Goal: Task Accomplishment & Management: Manage account settings

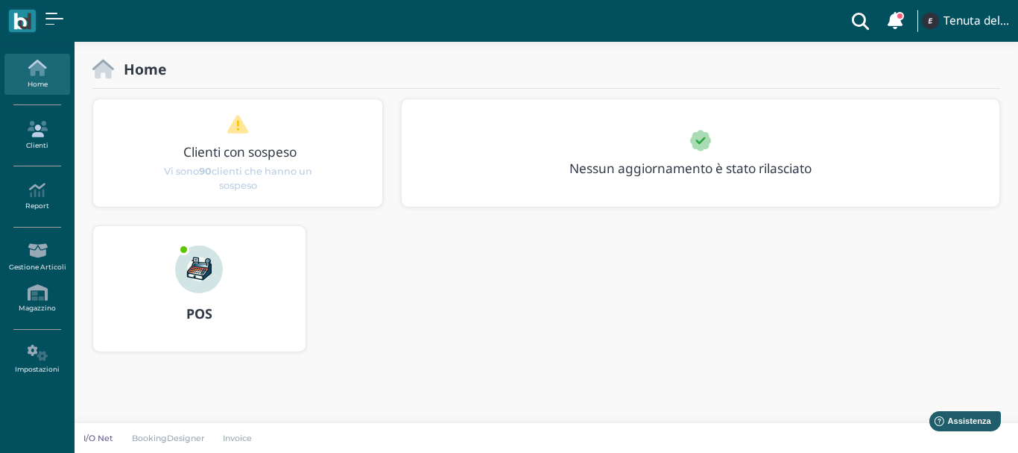
click at [37, 131] on icon at bounding box center [36, 129] width 65 height 16
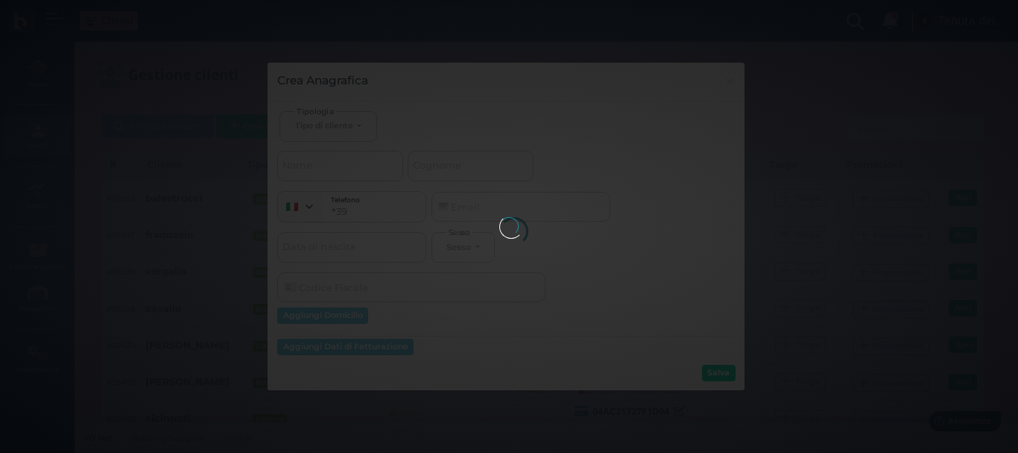
select select
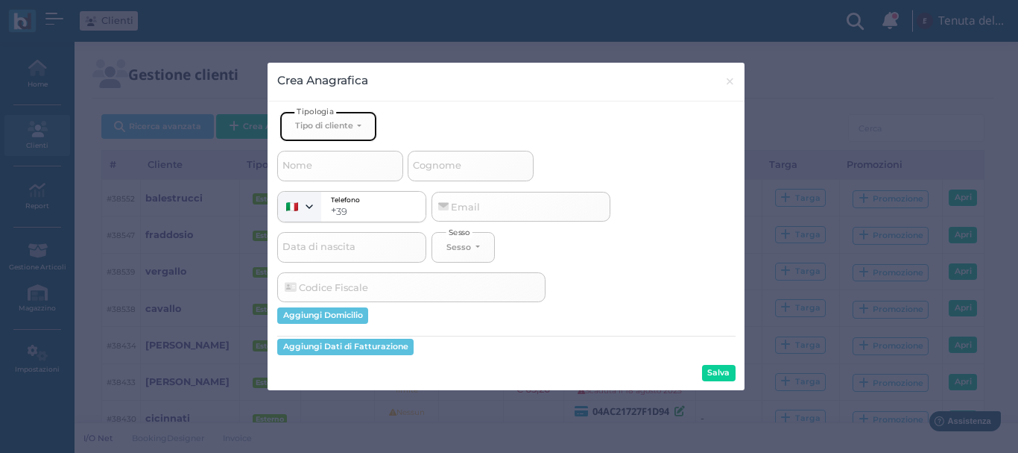
click at [333, 123] on div "Tipo di cliente" at bounding box center [324, 125] width 58 height 10
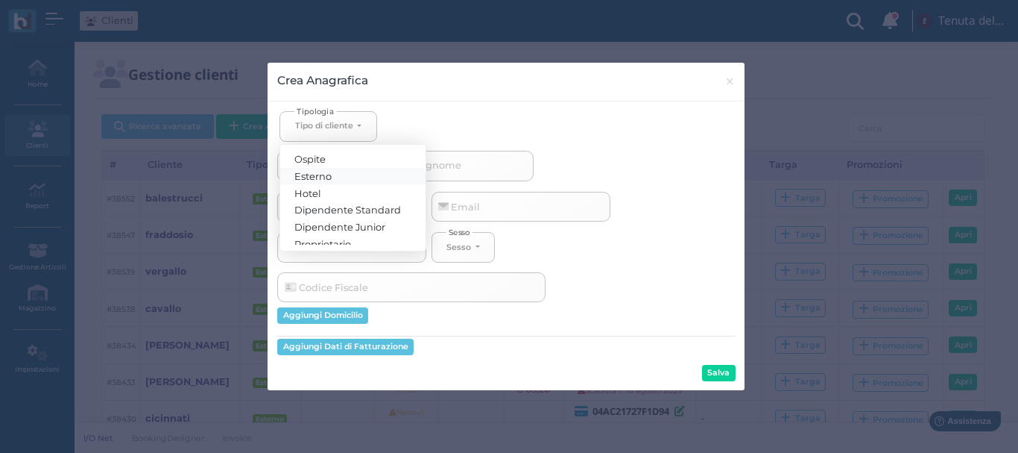
click at [330, 176] on span "Esterno" at bounding box center [313, 175] width 37 height 12
select select "[object Object]"
select select
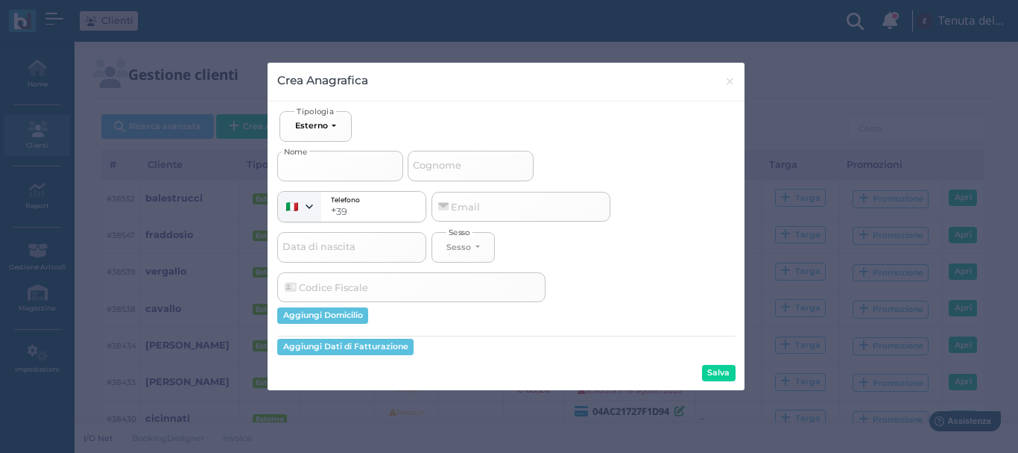
click at [347, 163] on input "Nome" at bounding box center [340, 166] width 126 height 30
type input "p"
select select
type input "pr"
select select
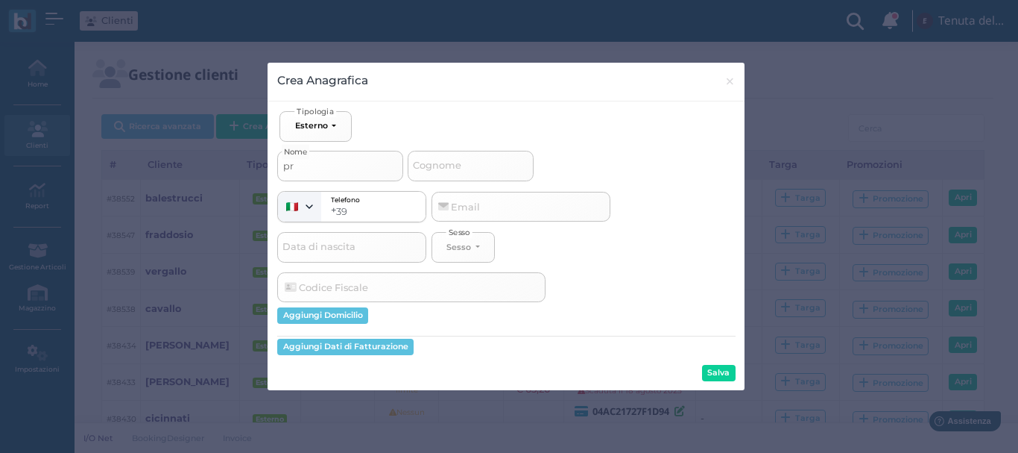
type input "pro"
select select
type input "prov"
select select
type input "prova"
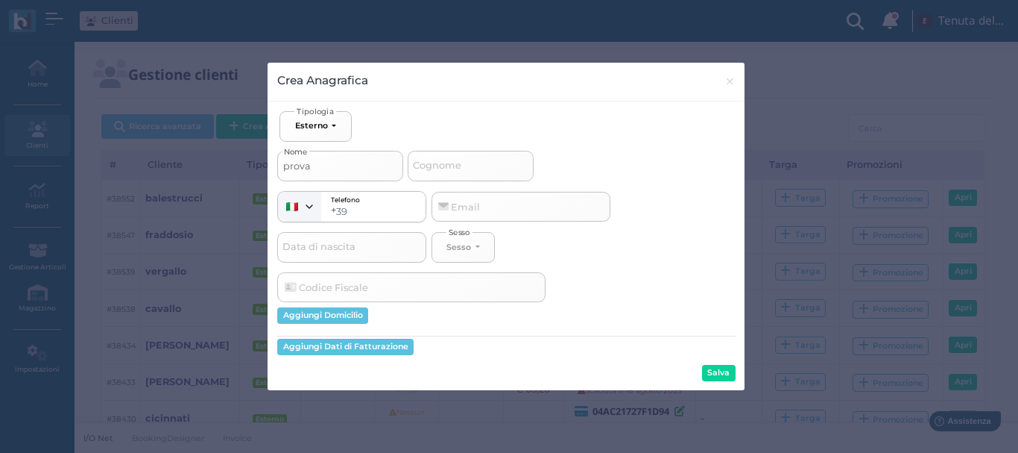
select select
type input "prova"
type input "p"
select select
type input "pr"
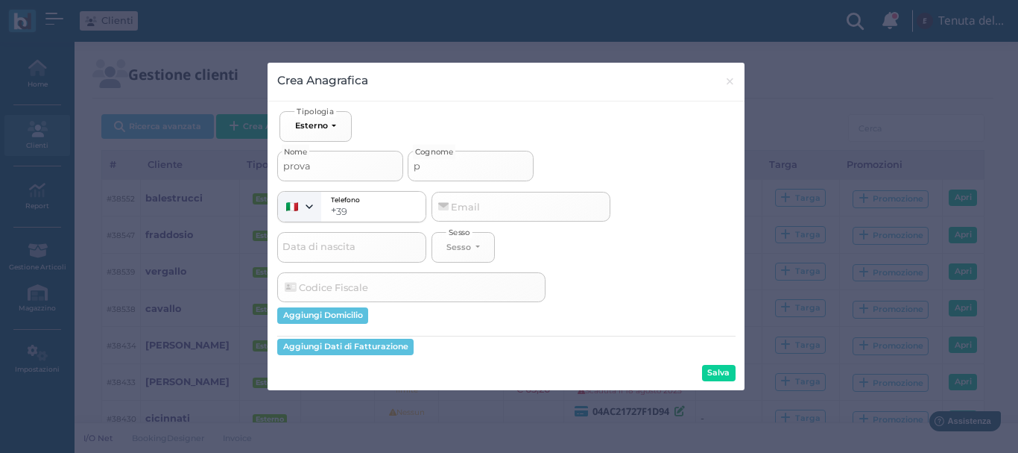
select select
type input "pro"
select select
type input "prov"
select select
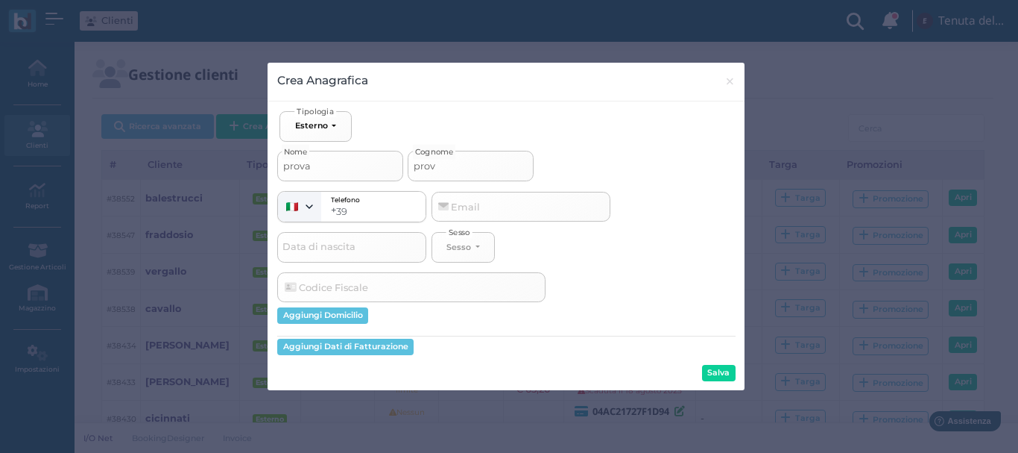
type input "prova"
select select
type input "prova"
click at [728, 370] on button "Salva" at bounding box center [719, 373] width 34 height 16
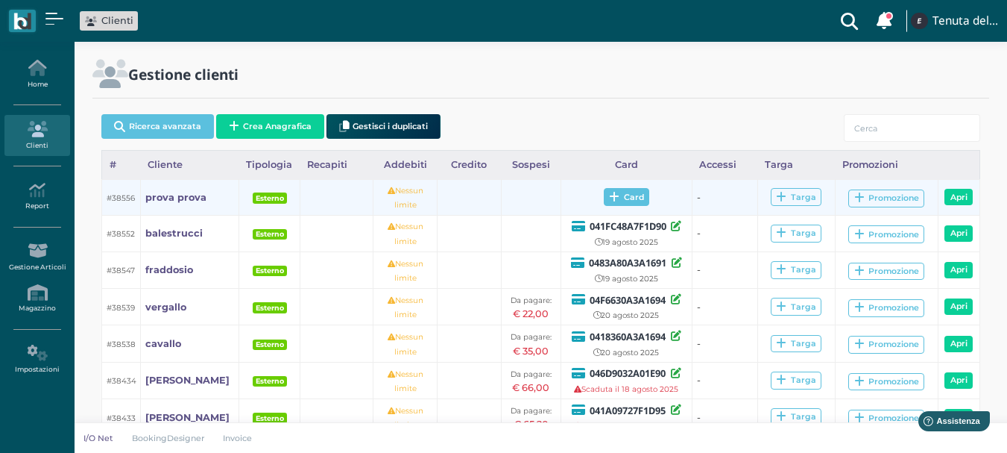
click at [643, 194] on span "Card" at bounding box center [626, 197] width 45 height 18
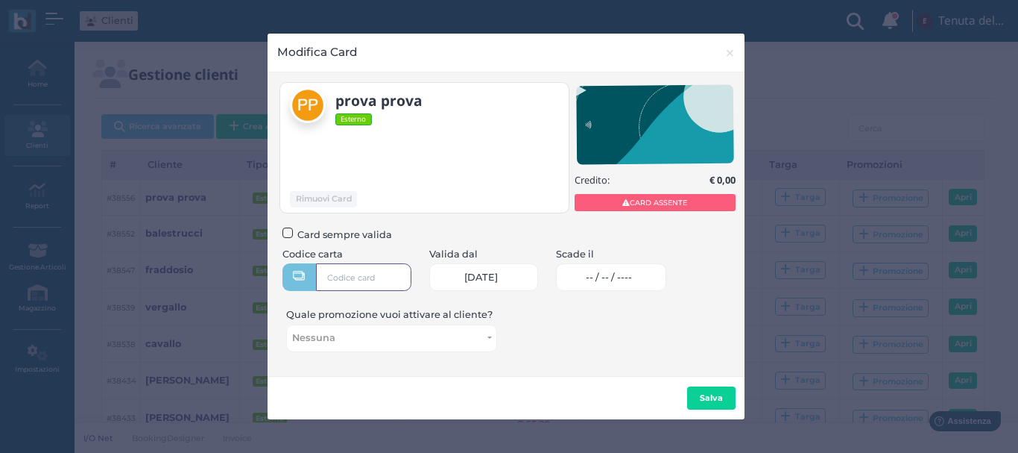
click at [340, 277] on input "text" at bounding box center [363, 277] width 95 height 28
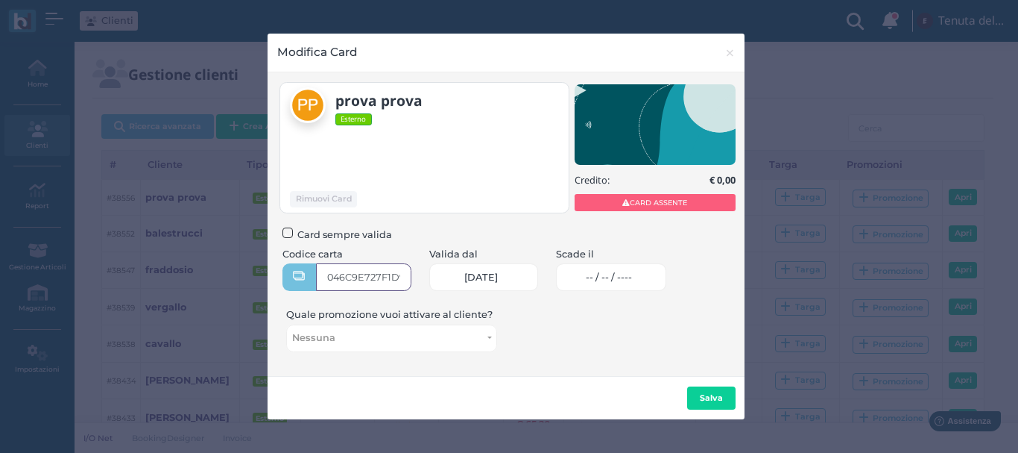
type input "046C9E727F1D90"
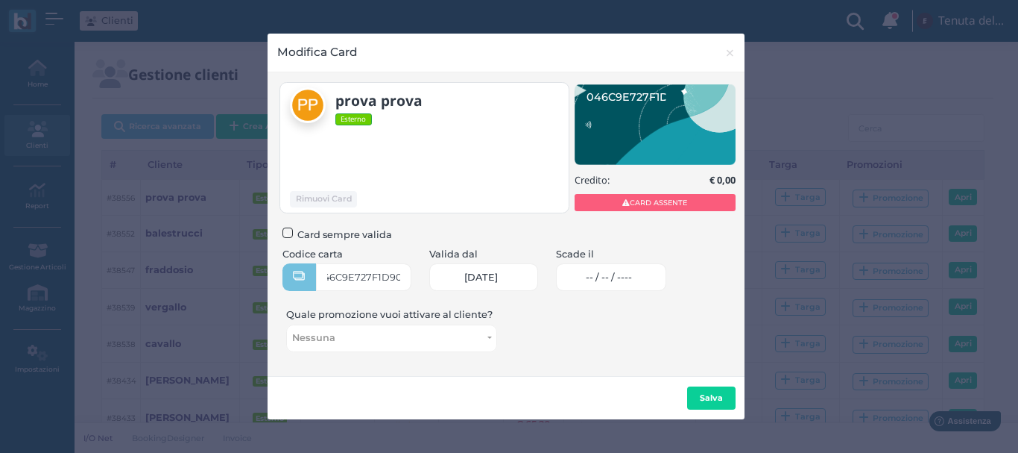
click at [614, 277] on span "-- / -- / ----" at bounding box center [609, 277] width 46 height 12
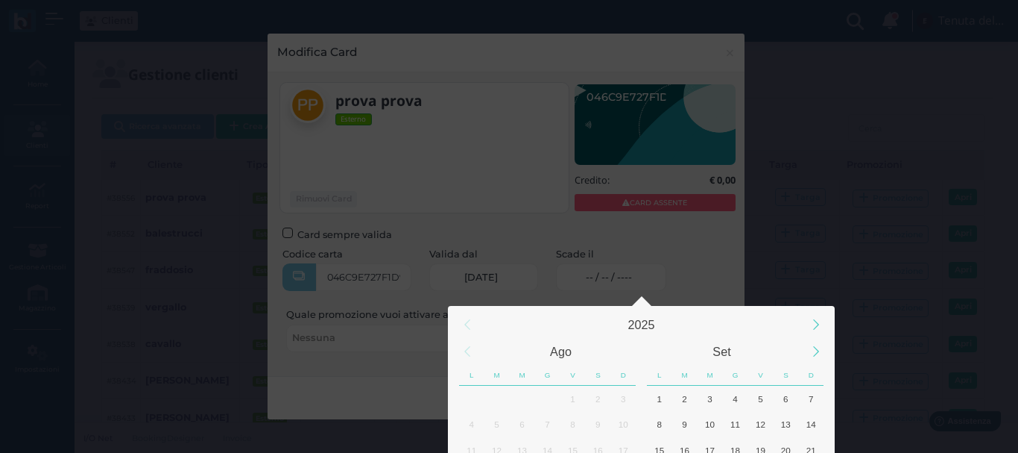
scroll to position [131, 0]
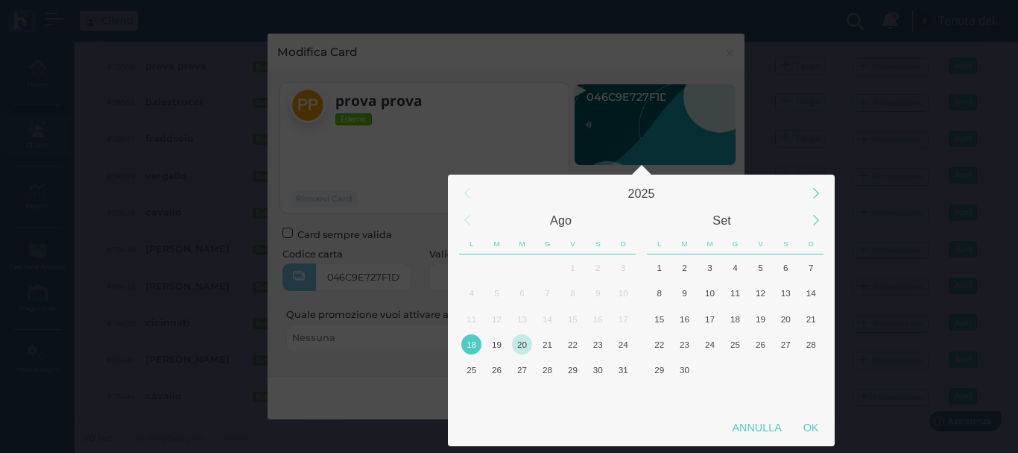
click at [512, 339] on div "20" at bounding box center [522, 344] width 20 height 20
click at [810, 427] on div "OK" at bounding box center [811, 427] width 37 height 27
type input "20/08/2025"
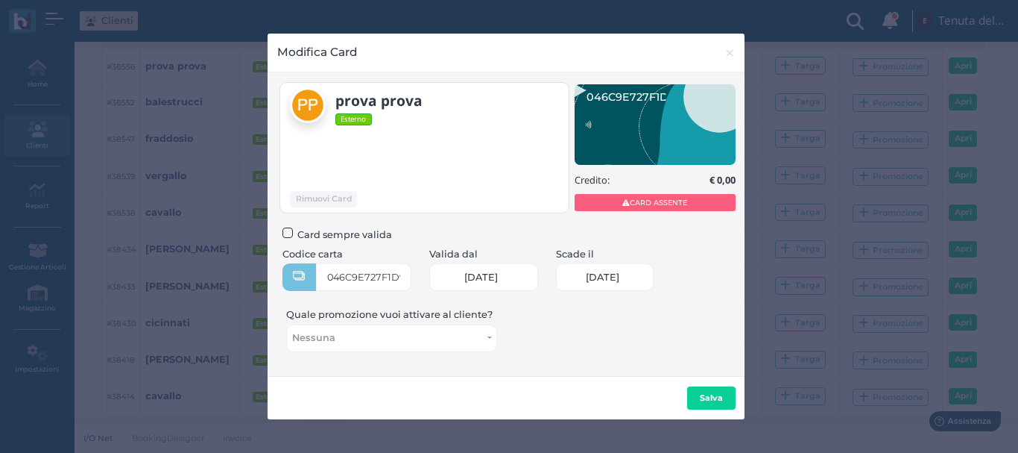
scroll to position [0, 64]
click at [724, 406] on button "Salva" at bounding box center [711, 398] width 48 height 24
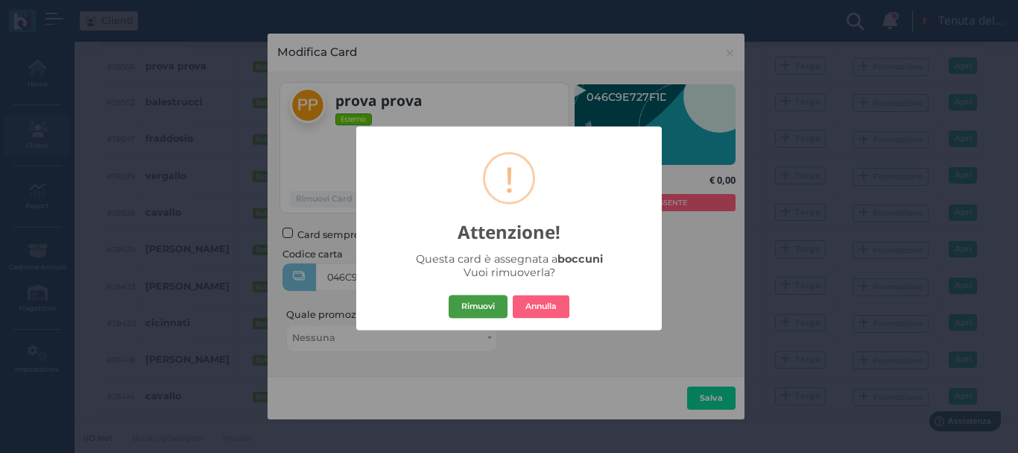
click at [479, 310] on button "Rimuovi" at bounding box center [478, 307] width 59 height 24
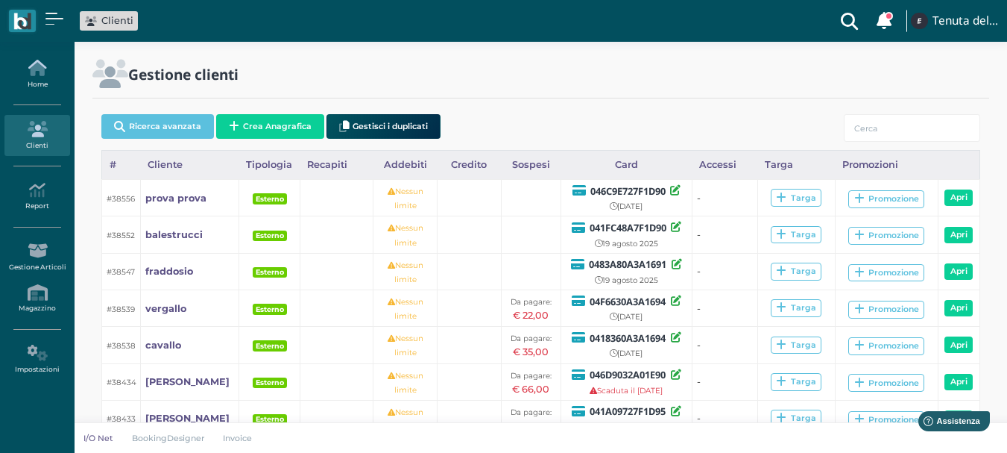
click at [40, 82] on link "Home" at bounding box center [36, 74] width 65 height 41
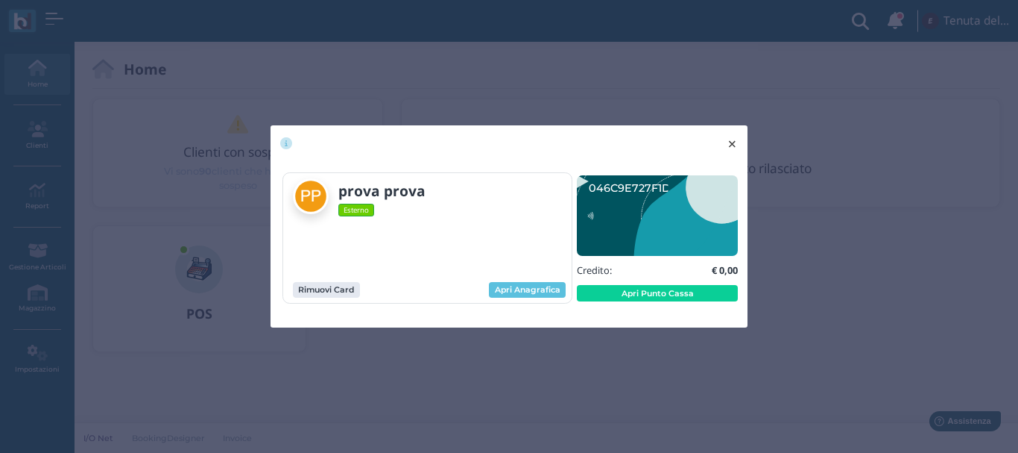
click at [736, 146] on span "×" at bounding box center [732, 143] width 11 height 19
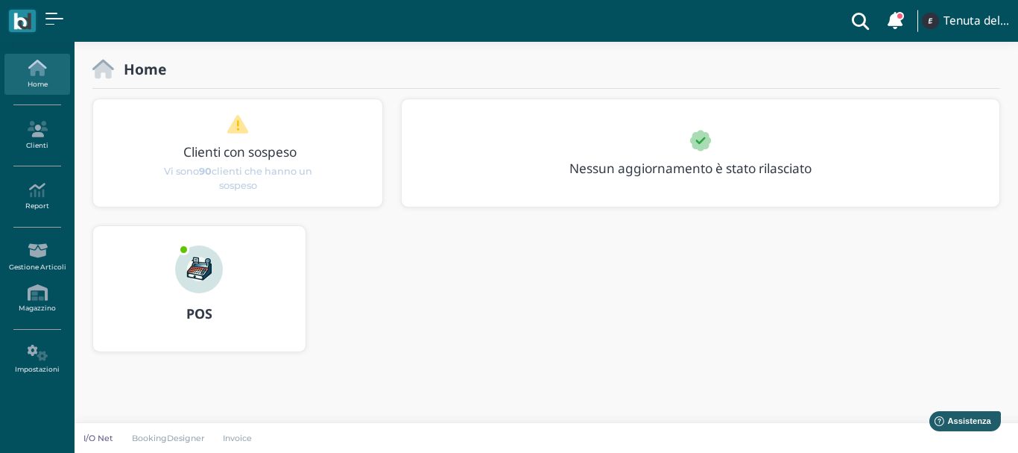
click at [32, 69] on icon at bounding box center [36, 68] width 65 height 16
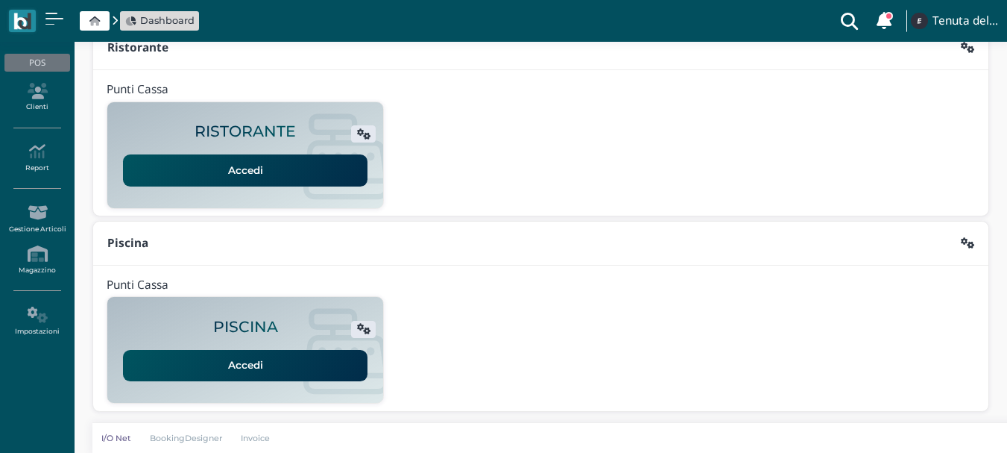
click at [254, 362] on link "Accedi" at bounding box center [245, 365] width 244 height 31
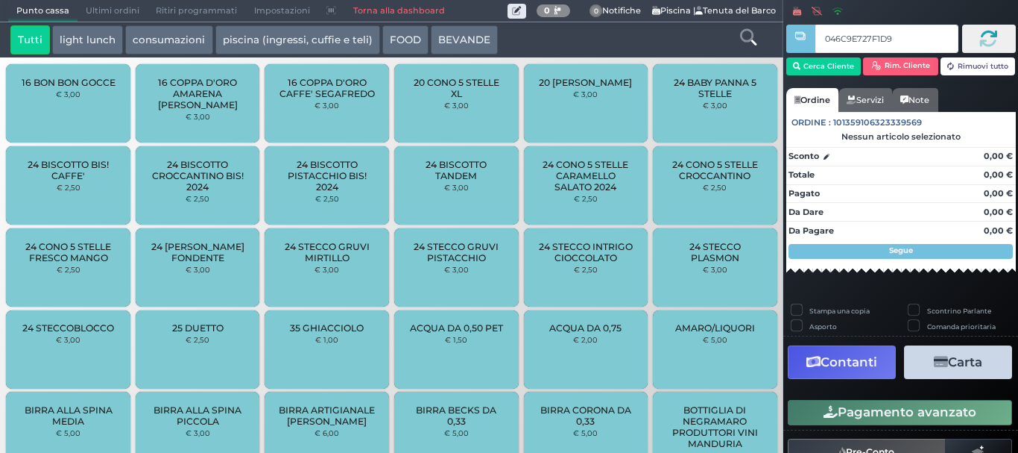
type input "046C9E727F1D90"
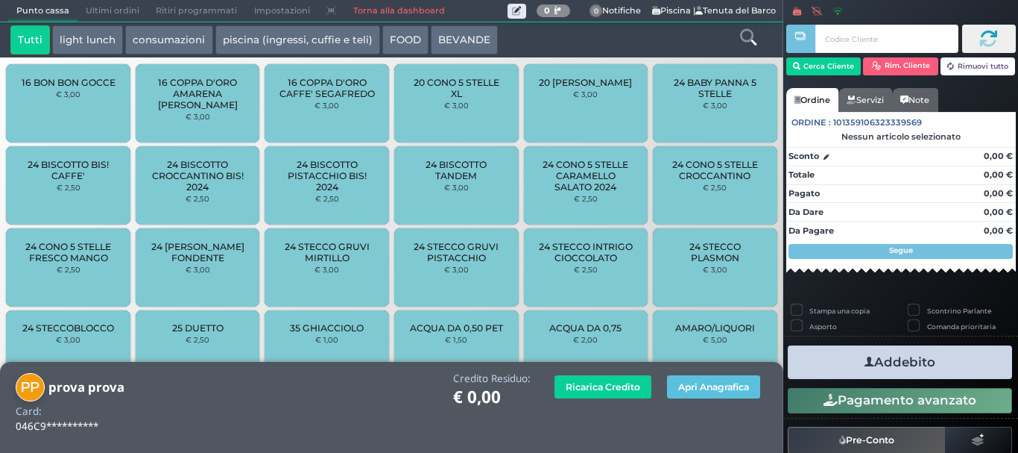
click at [744, 431] on div "Credito Residuo: € 0,00 Ricarica Credito Apri Anagrafica" at bounding box center [457, 404] width 638 height 63
click at [888, 64] on button "Rim. Cliente" at bounding box center [900, 66] width 75 height 18
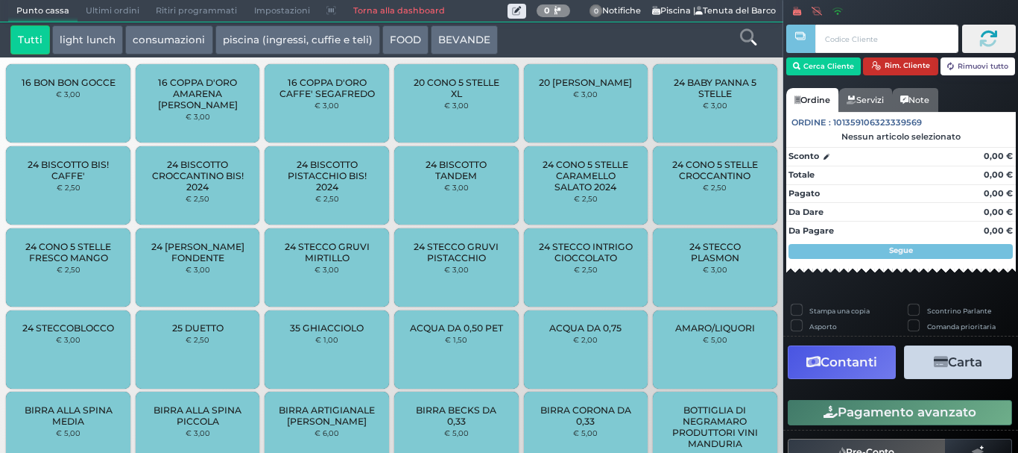
click at [886, 66] on button "Rim. Cliente" at bounding box center [900, 66] width 75 height 18
click at [748, 40] on icon at bounding box center [748, 37] width 16 height 16
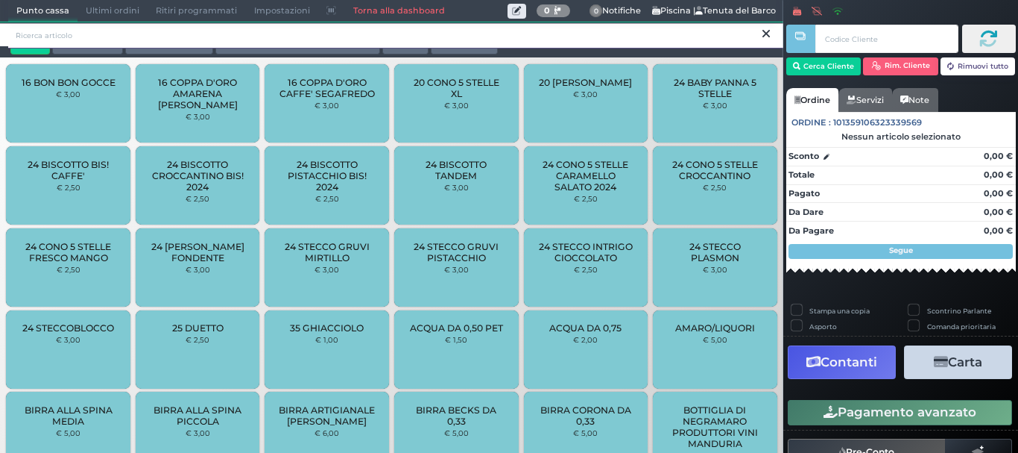
click at [195, 37] on input "search" at bounding box center [395, 35] width 775 height 26
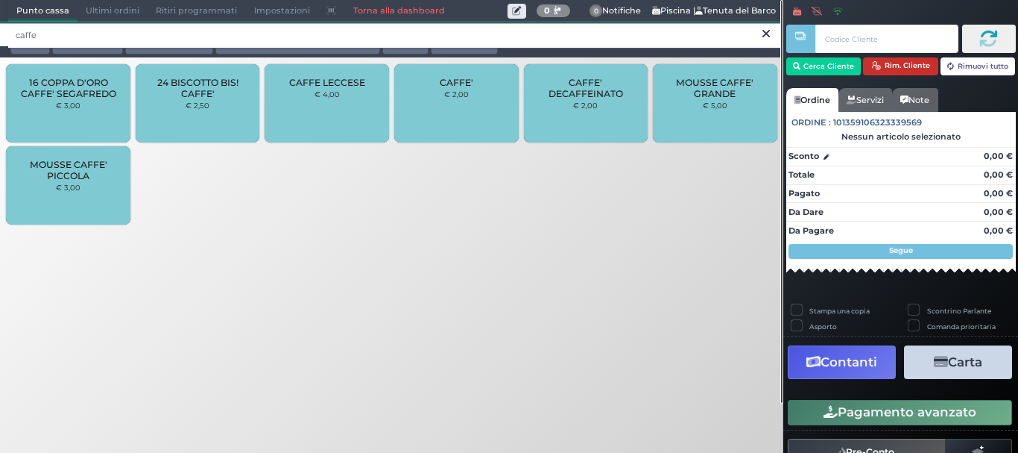
type input "caffe"
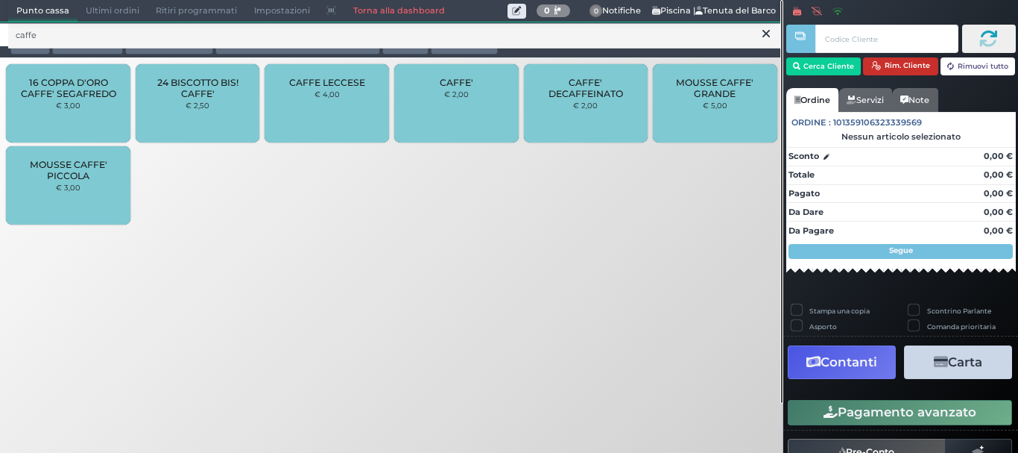
click at [889, 66] on button "Rim. Cliente" at bounding box center [900, 66] width 75 height 18
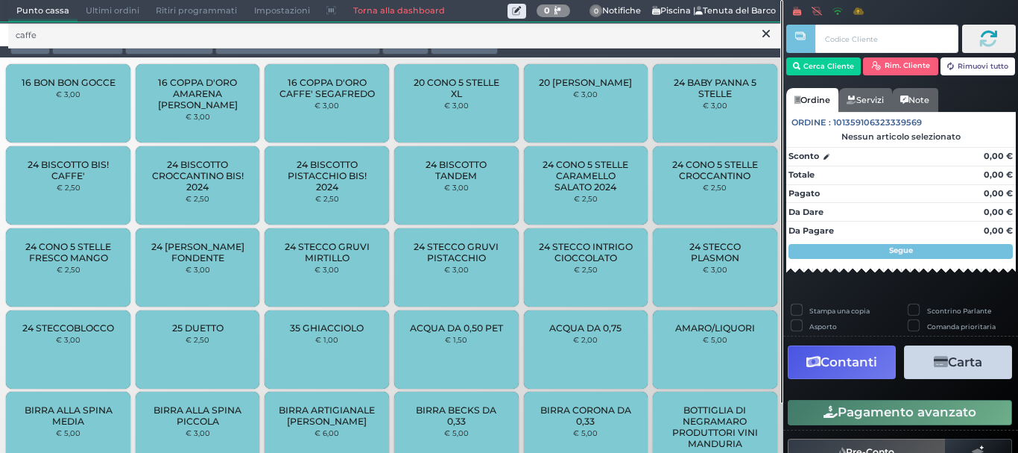
click at [767, 33] on icon at bounding box center [766, 34] width 7 height 15
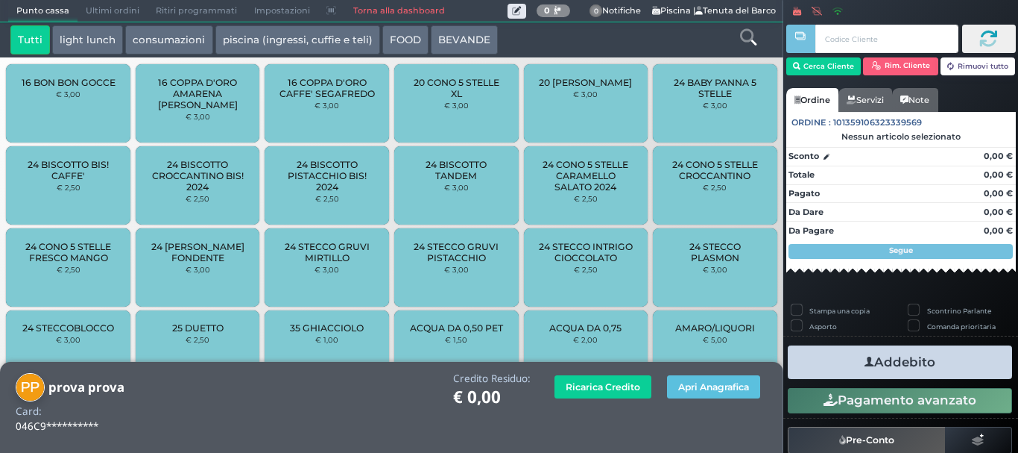
click at [751, 36] on icon at bounding box center [748, 37] width 16 height 16
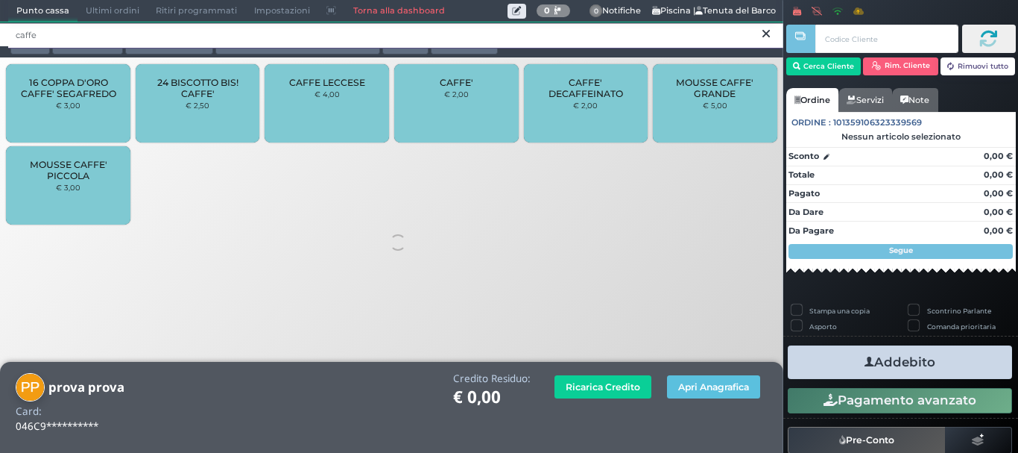
type input "caffe"
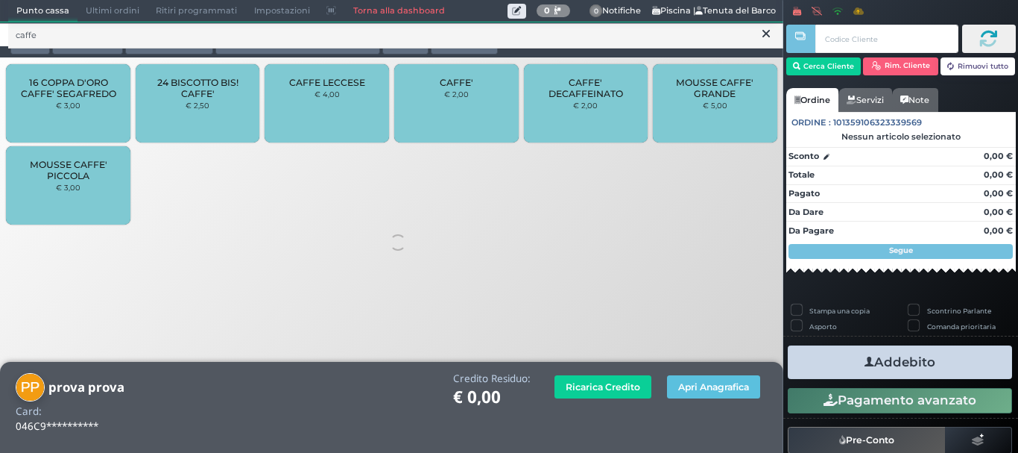
click at [459, 105] on div "CAFFE' € 2,00" at bounding box center [456, 103] width 125 height 78
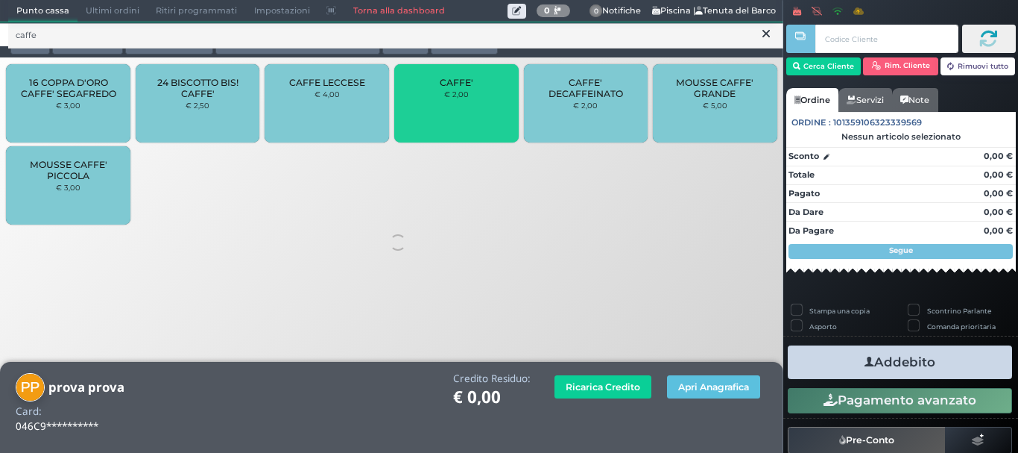
click at [460, 107] on div "CAFFE' € 2,00" at bounding box center [456, 103] width 125 height 78
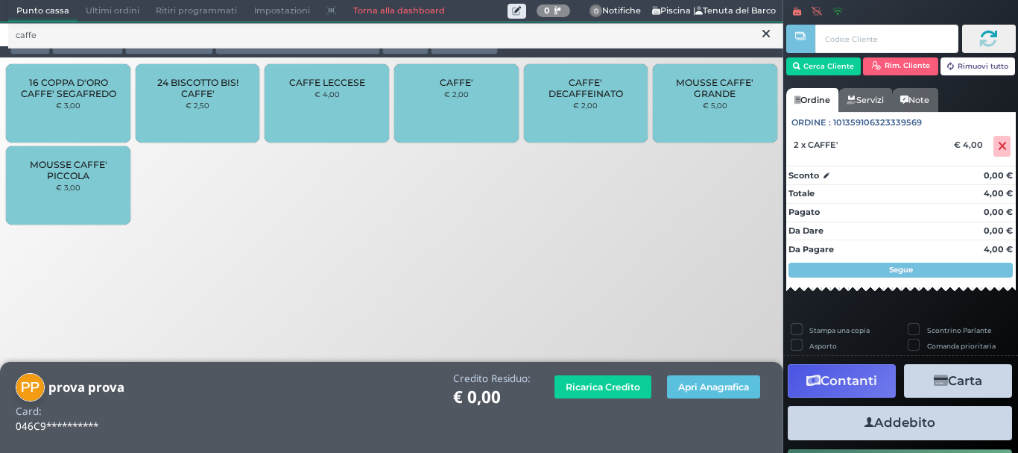
click at [884, 423] on button "Addebito" at bounding box center [900, 423] width 224 height 34
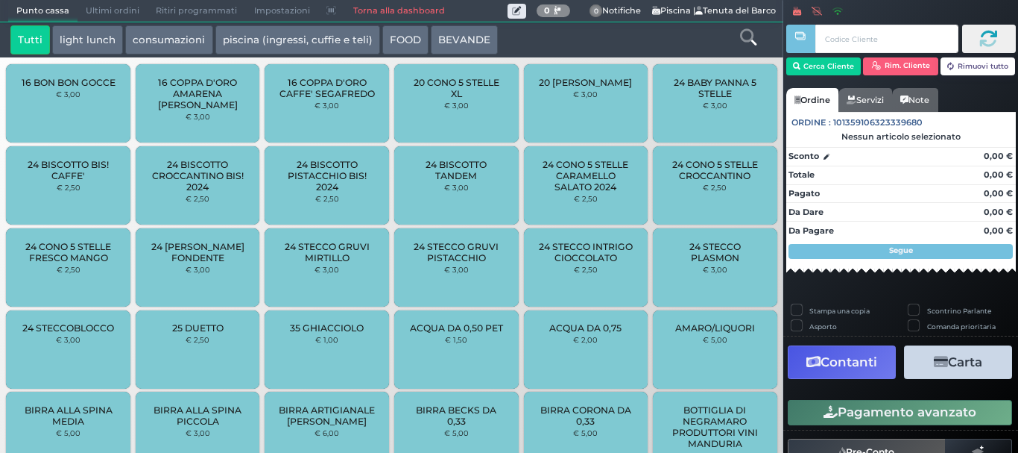
click at [371, 8] on link "Torna alla dashboard" at bounding box center [398, 11] width 108 height 21
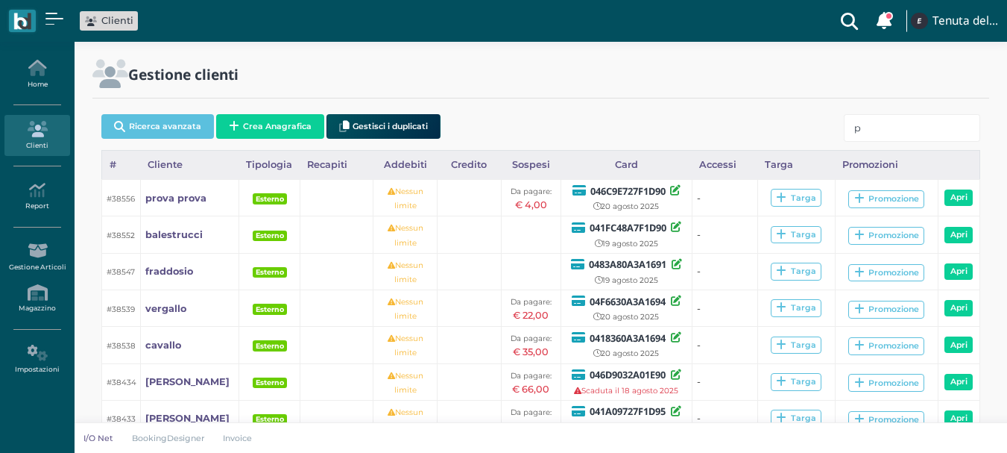
click at [878, 127] on input "p" at bounding box center [912, 128] width 136 height 28
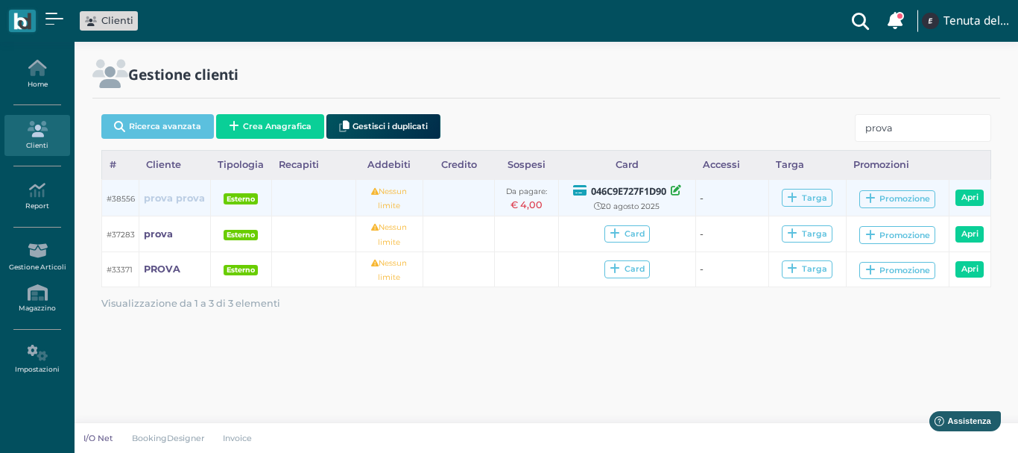
type input "prova"
click at [169, 201] on b "prova prova" at bounding box center [174, 197] width 61 height 11
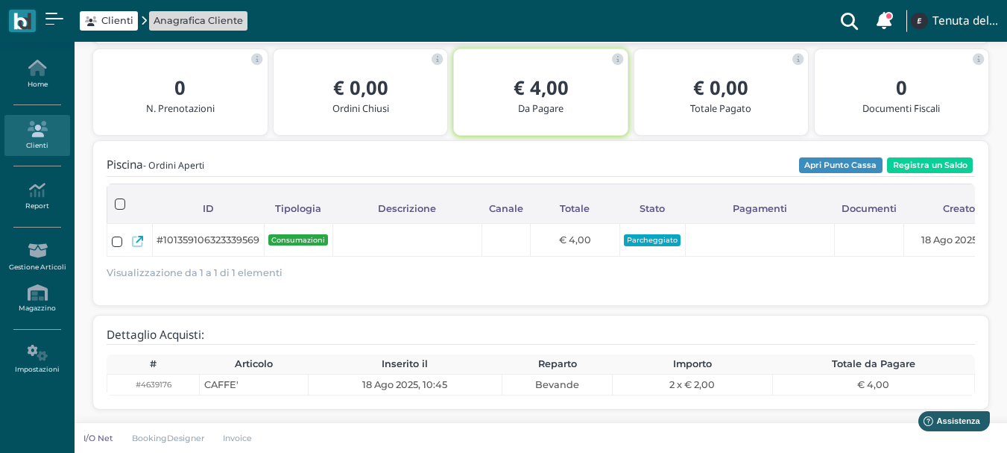
scroll to position [227, 0]
click at [31, 133] on icon at bounding box center [36, 129] width 65 height 16
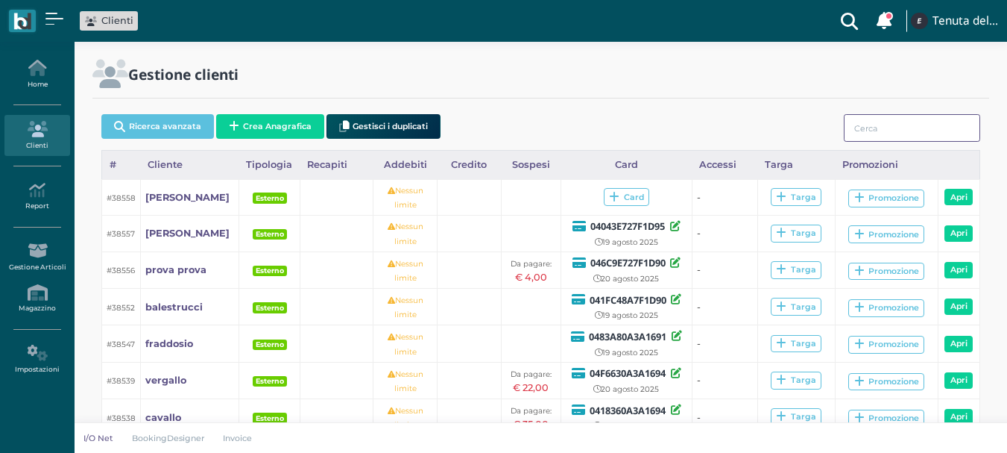
click at [878, 125] on input "search" at bounding box center [912, 128] width 136 height 28
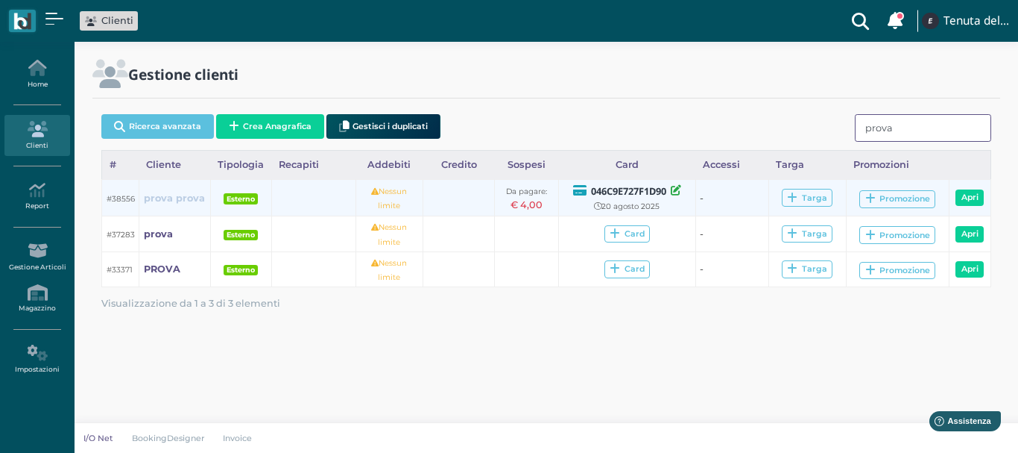
type input "prova"
click at [186, 199] on b "prova prova" at bounding box center [174, 197] width 61 height 11
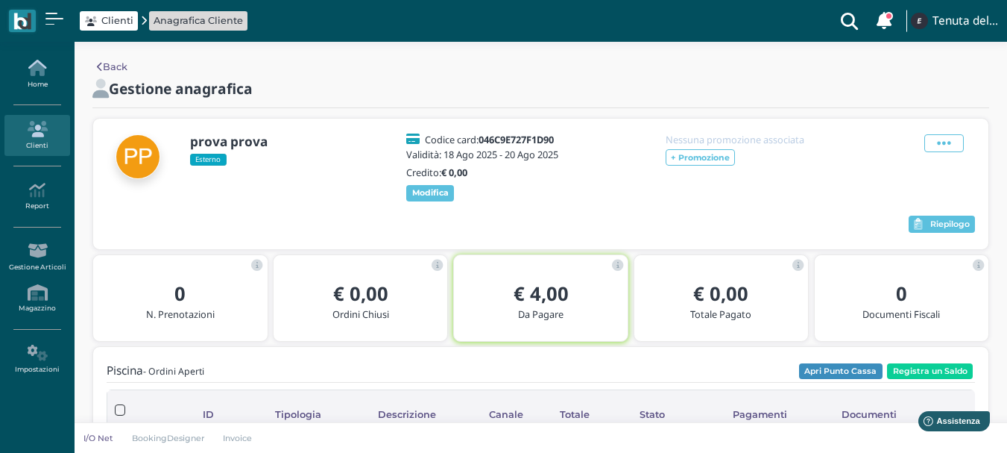
click at [34, 79] on link "Home" at bounding box center [36, 74] width 65 height 41
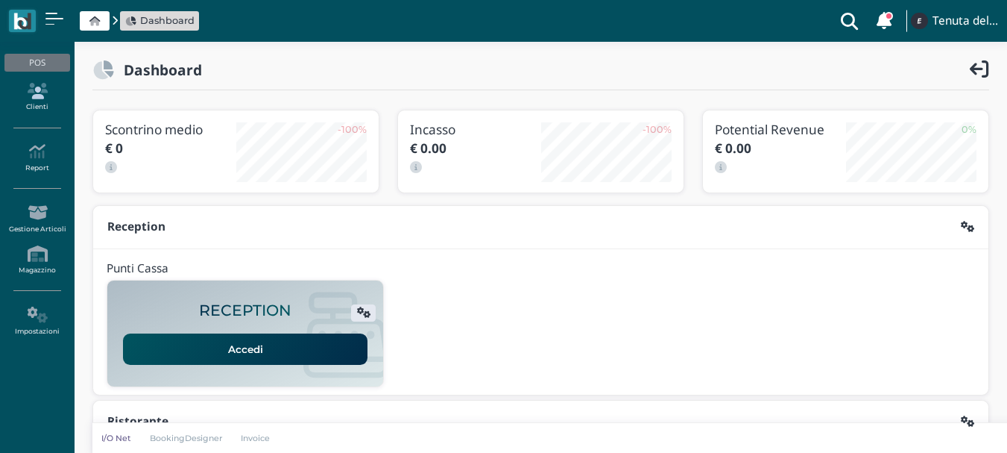
click at [39, 99] on link "Clienti" at bounding box center [36, 97] width 65 height 41
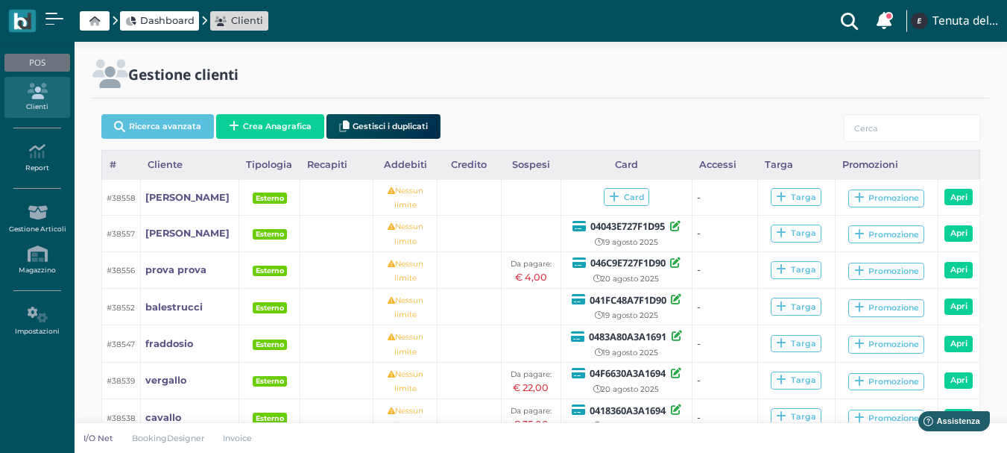
click at [183, 19] on span "Dashboard" at bounding box center [167, 20] width 54 height 14
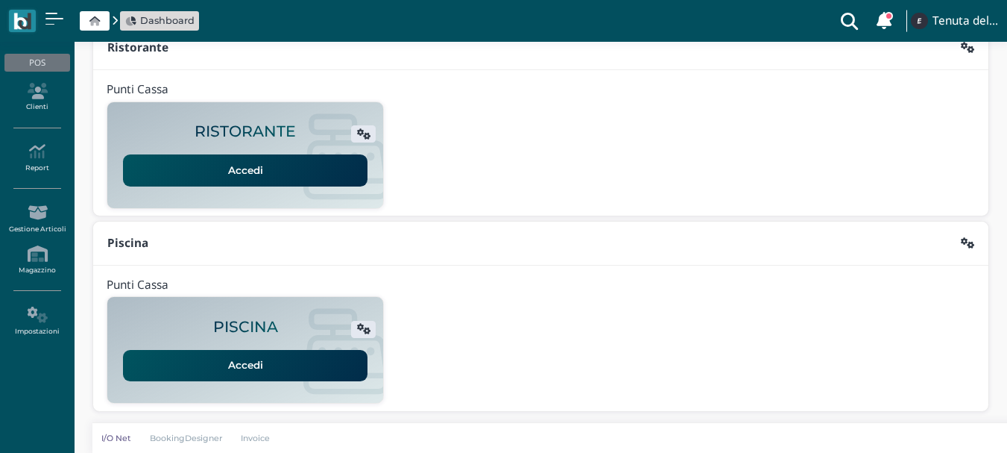
click at [255, 372] on link "Accedi" at bounding box center [245, 365] width 244 height 31
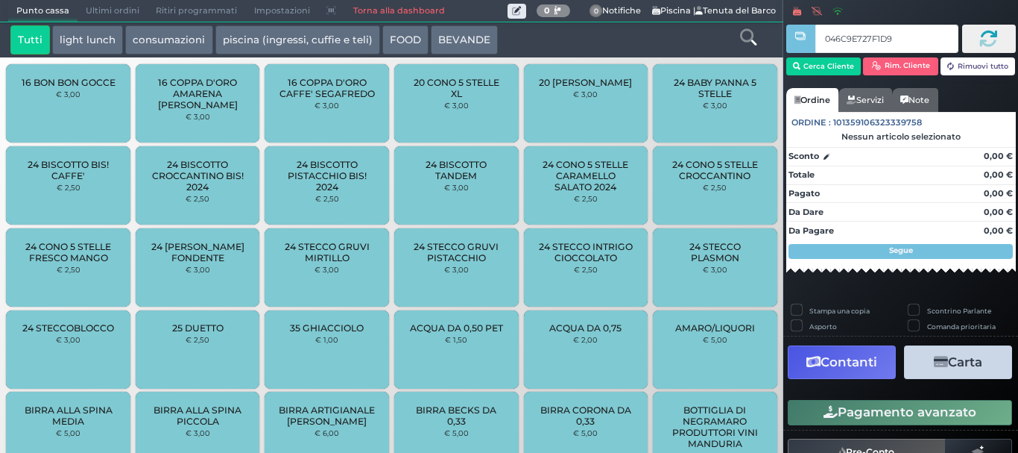
type input "046C9E727F1D90"
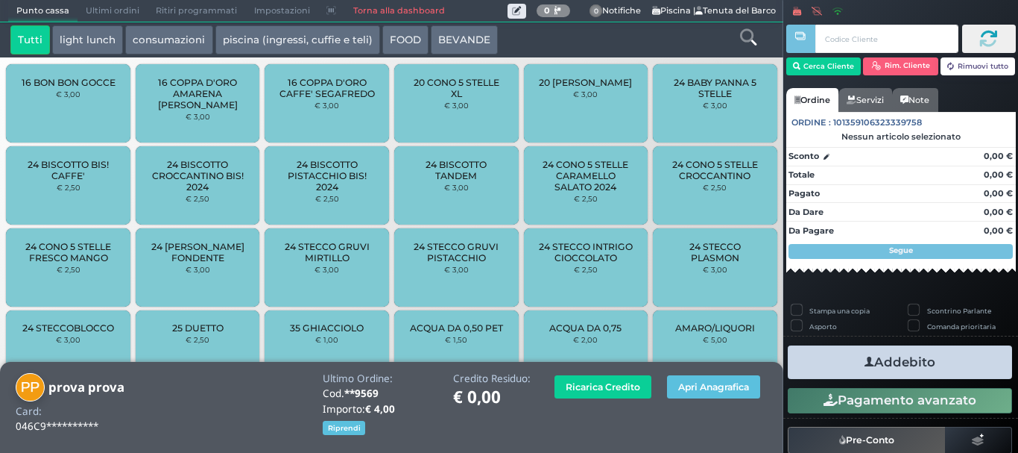
click at [741, 32] on icon at bounding box center [748, 37] width 16 height 16
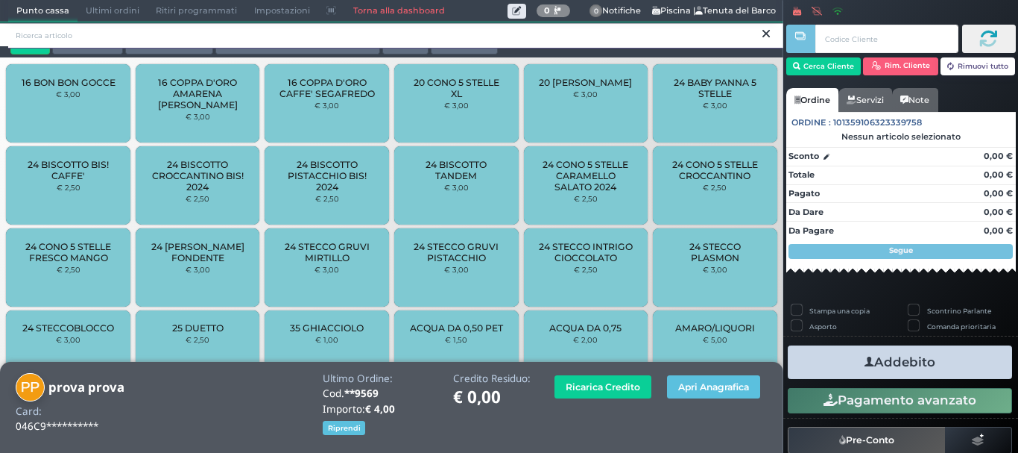
click at [180, 34] on input "search" at bounding box center [395, 35] width 775 height 26
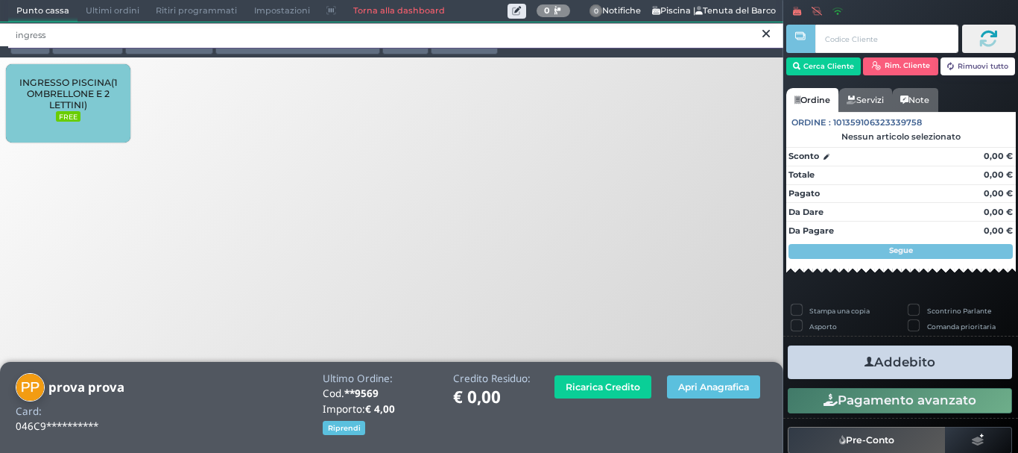
type input "ingress"
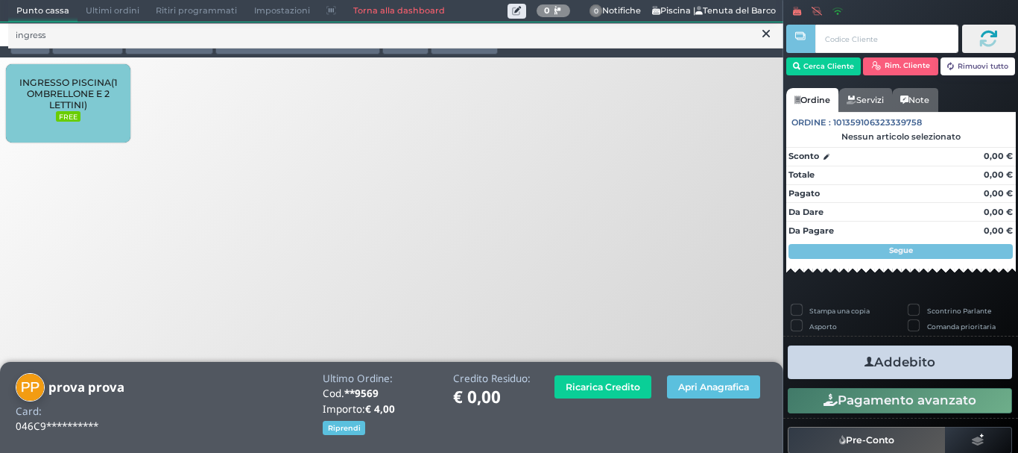
click at [84, 110] on div "INGRESSO PISCINA(1 OMBRELLONE E 2 LETTINI) FREE" at bounding box center [68, 103] width 125 height 78
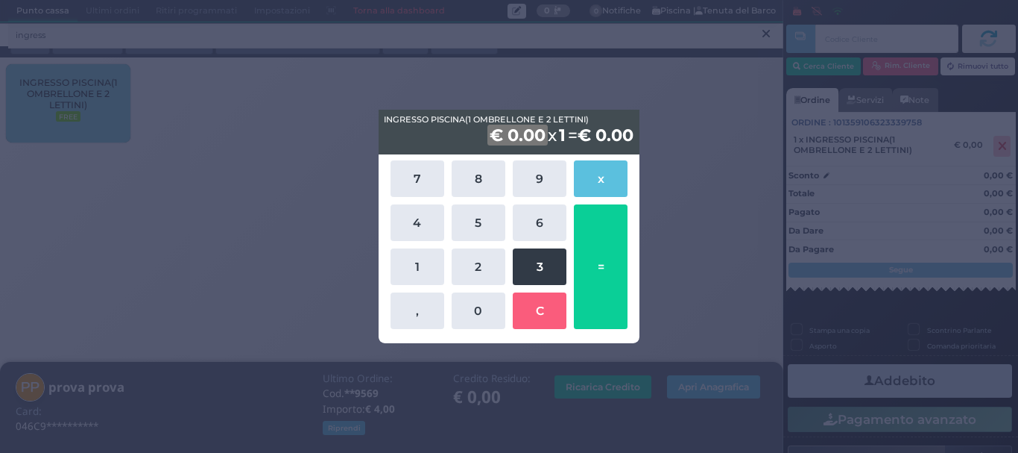
click at [538, 263] on button "3" at bounding box center [540, 266] width 54 height 37
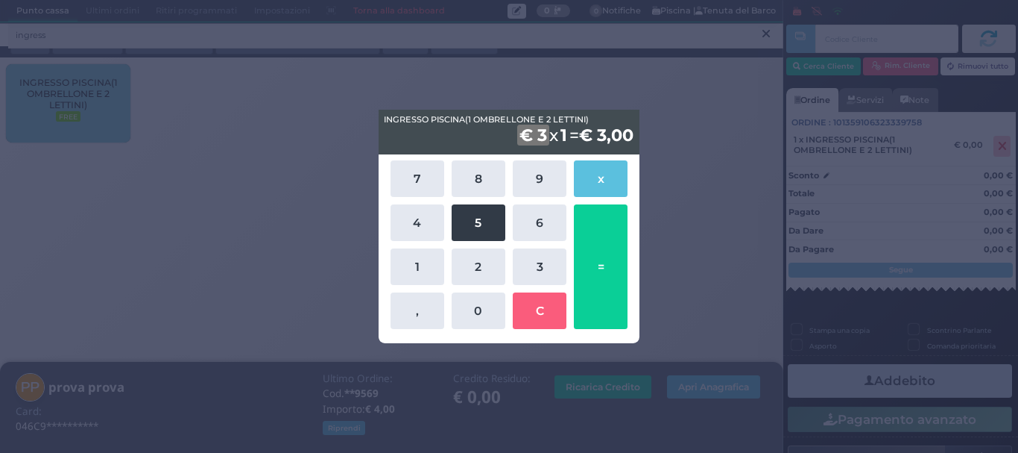
click at [478, 221] on button "5" at bounding box center [479, 222] width 54 height 37
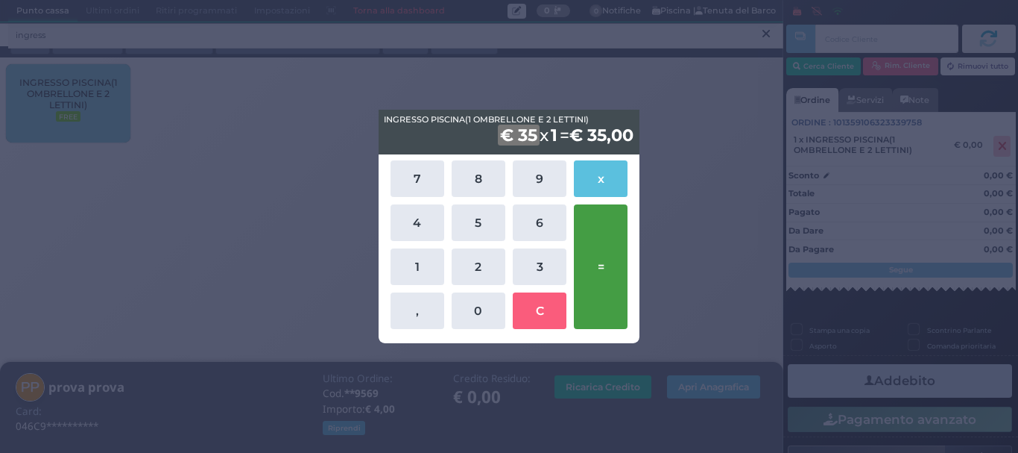
click at [598, 270] on button "=" at bounding box center [601, 266] width 54 height 125
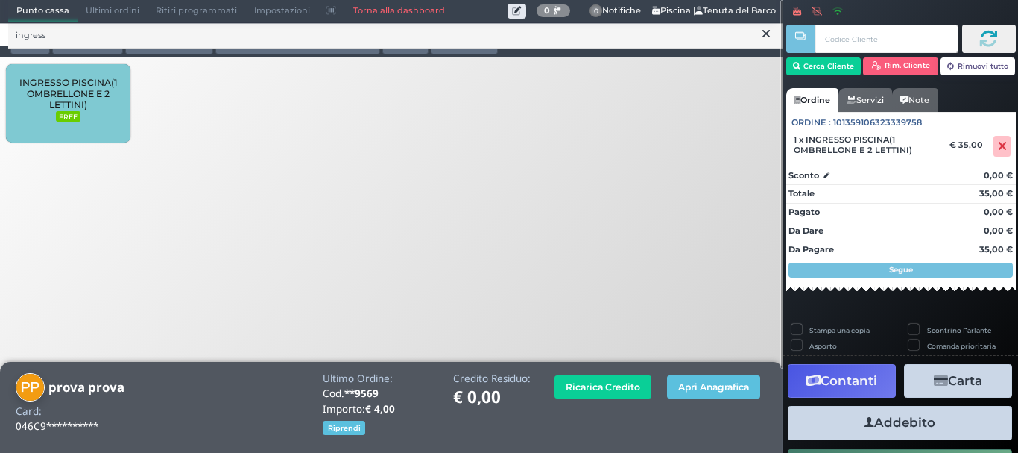
click at [865, 427] on icon "button" at bounding box center [870, 423] width 10 height 16
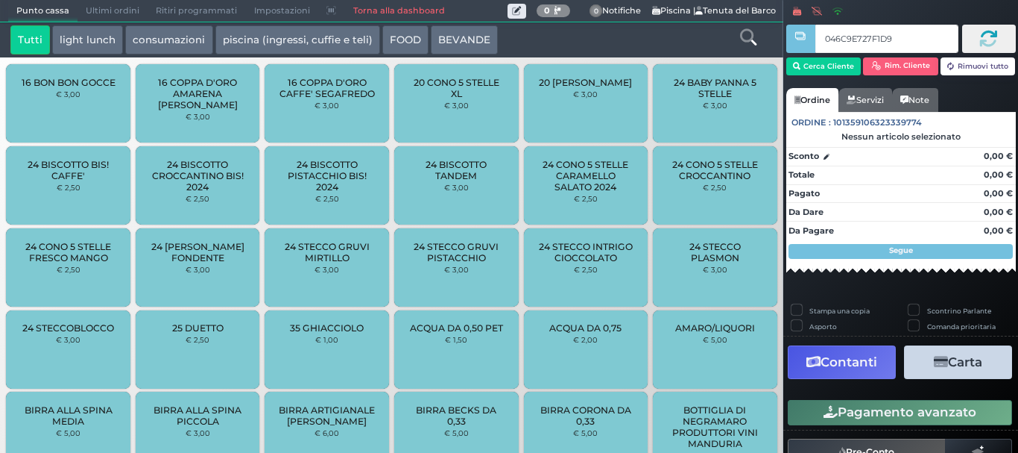
type input "046C9E727F1D90"
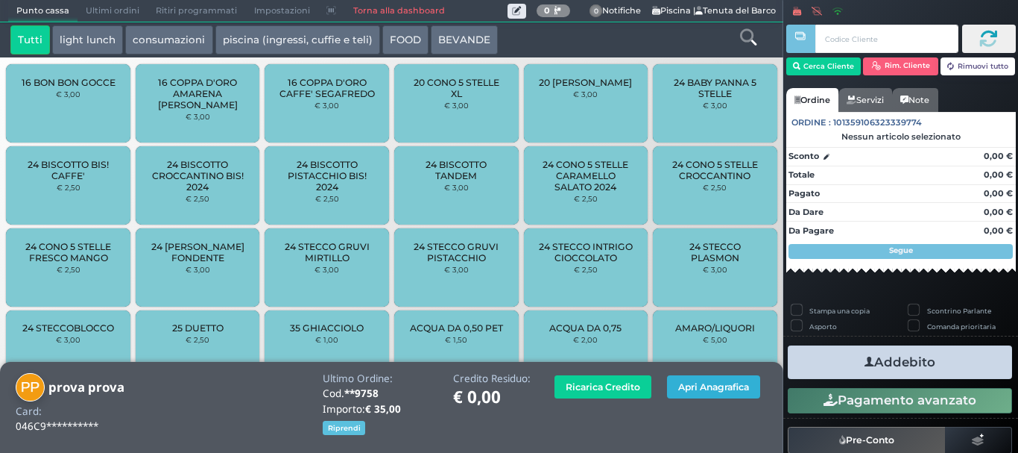
click at [690, 391] on button "Apri Anagrafica" at bounding box center [713, 386] width 93 height 23
click at [743, 36] on icon at bounding box center [748, 37] width 16 height 16
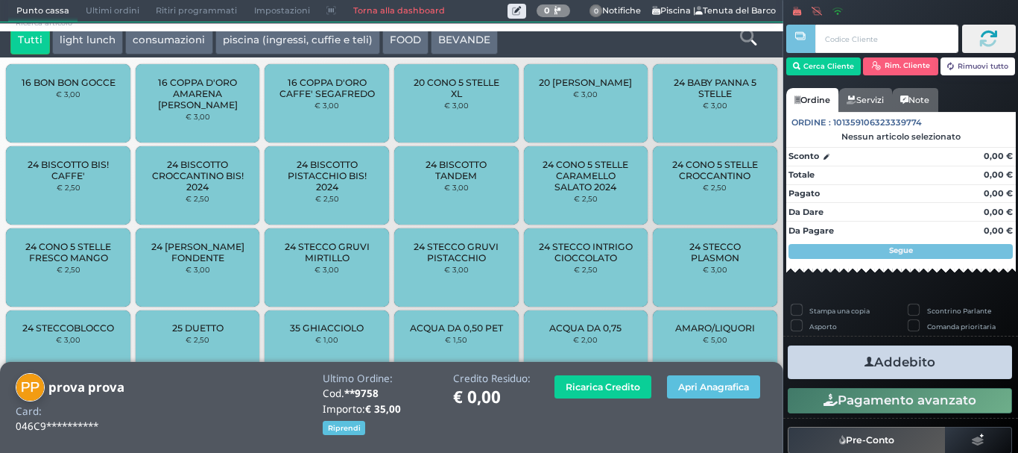
scroll to position [4, 0]
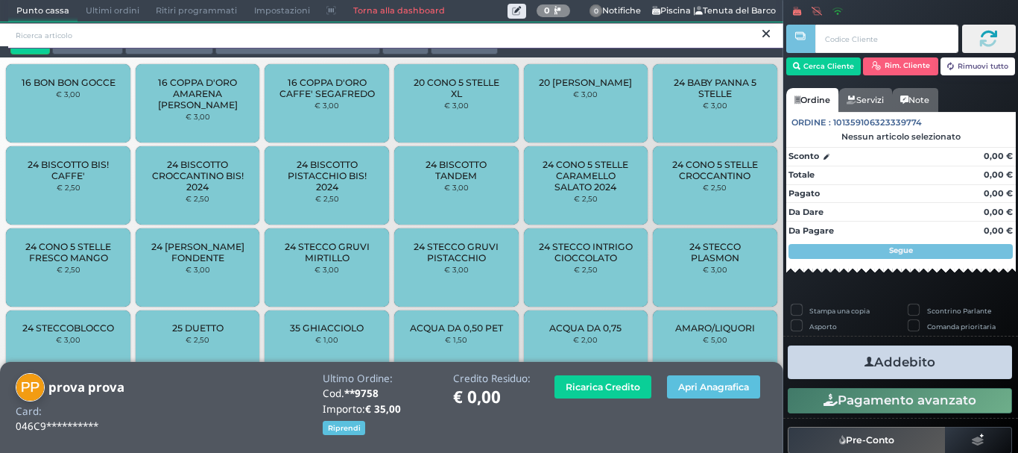
click at [243, 36] on input "search" at bounding box center [395, 35] width 775 height 26
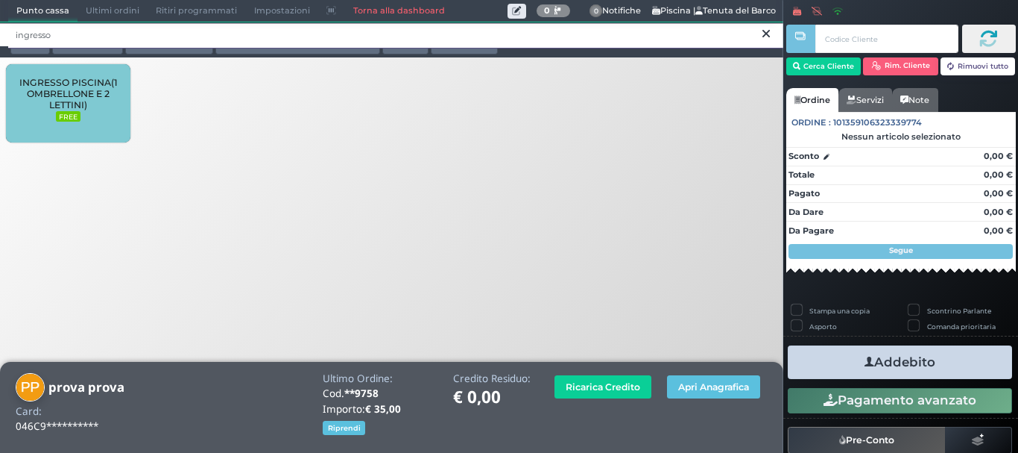
type input "ingresso"
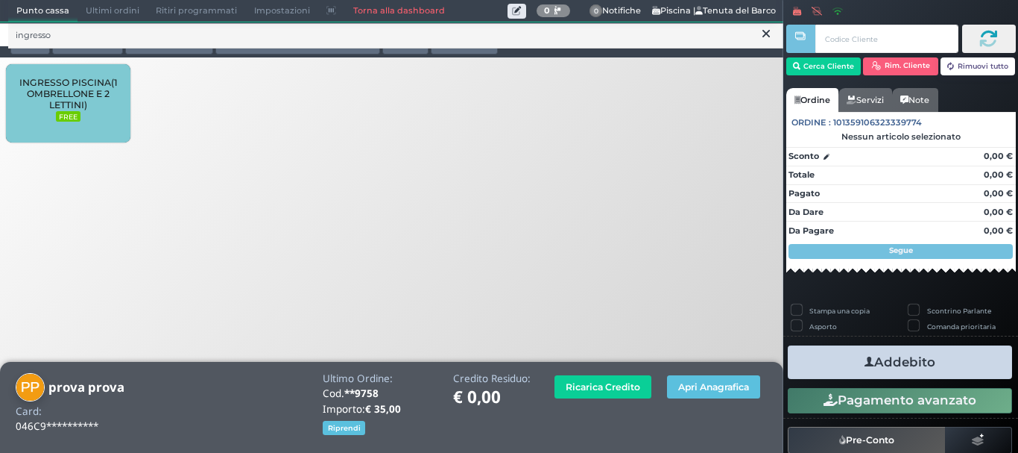
click at [43, 93] on span "INGRESSO PISCINA(1 OMBRELLONE E 2 LETTINI)" at bounding box center [68, 94] width 99 height 34
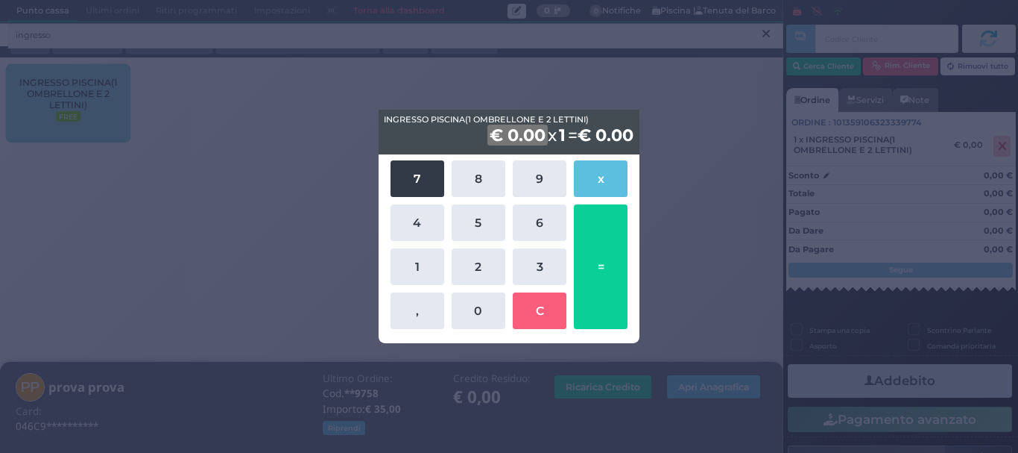
click at [415, 180] on button "7" at bounding box center [418, 178] width 54 height 37
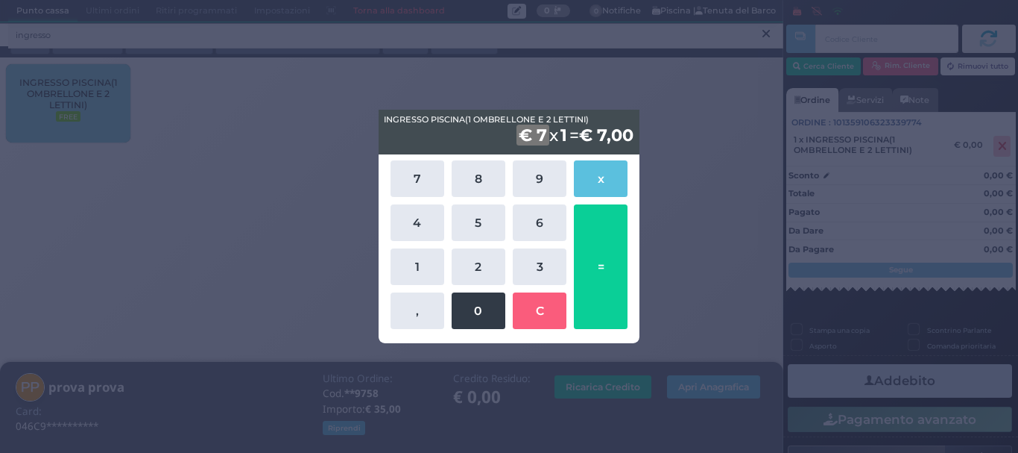
click at [470, 302] on button "0" at bounding box center [479, 310] width 54 height 37
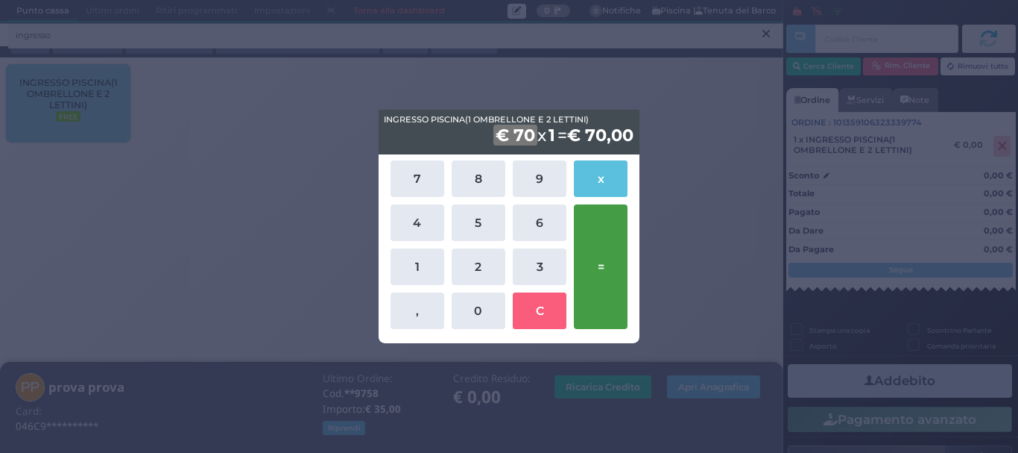
click at [596, 263] on button "=" at bounding box center [601, 266] width 54 height 125
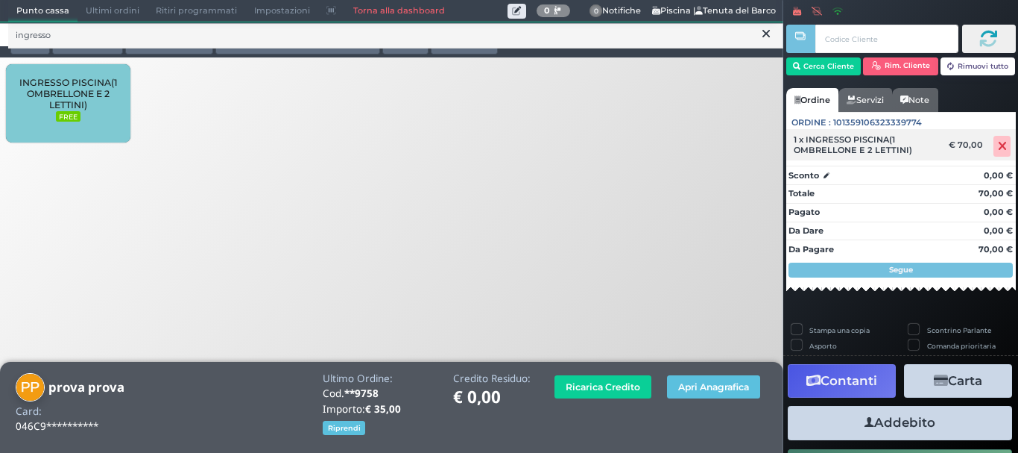
click at [998, 147] on icon at bounding box center [1002, 146] width 9 height 1
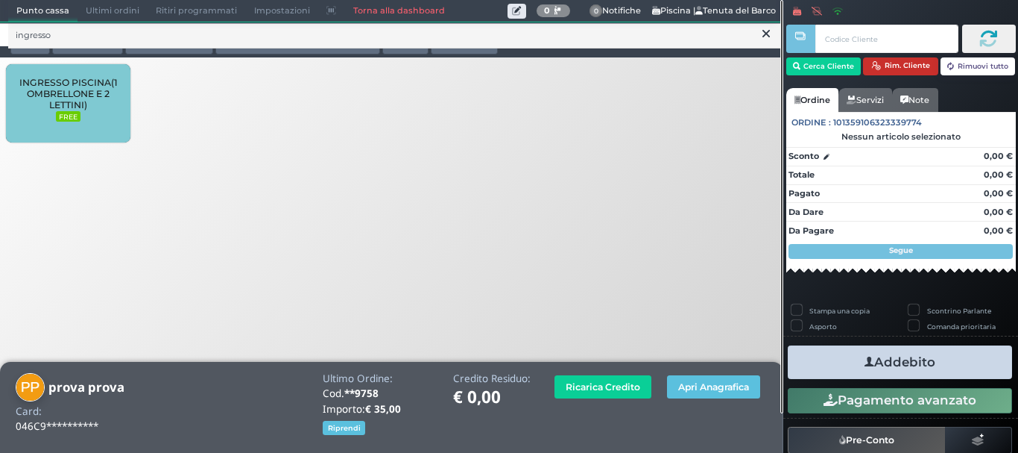
click at [911, 63] on button "Rim. Cliente" at bounding box center [900, 66] width 75 height 18
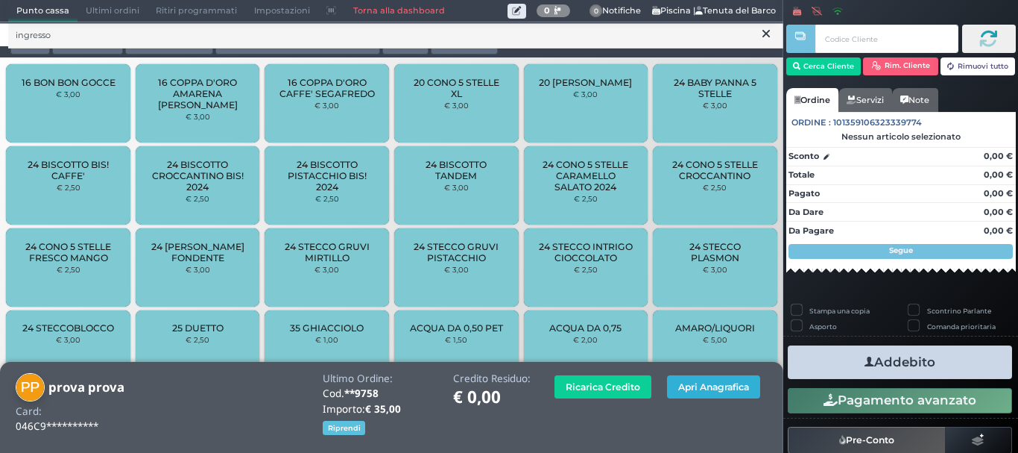
click at [685, 386] on button "Apri Anagrafica" at bounding box center [713, 386] width 93 height 23
click at [374, 13] on link "Torna alla dashboard" at bounding box center [398, 11] width 108 height 21
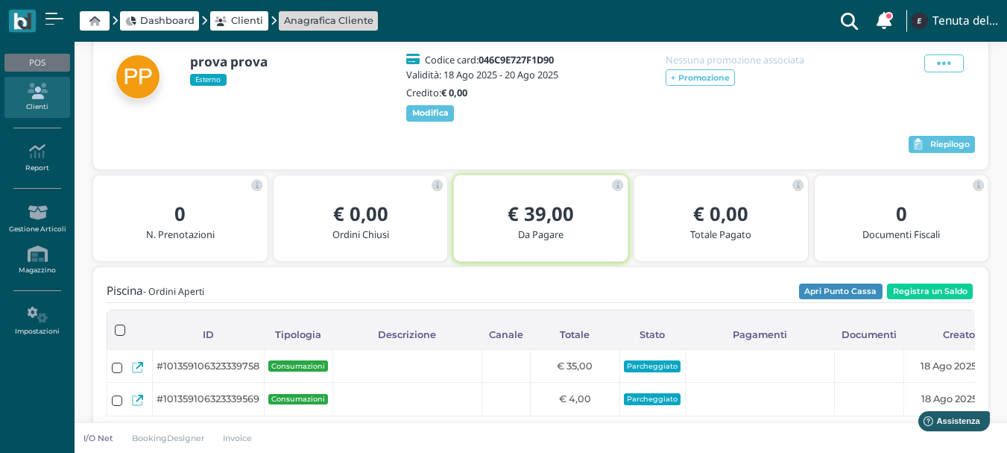
scroll to position [149, 0]
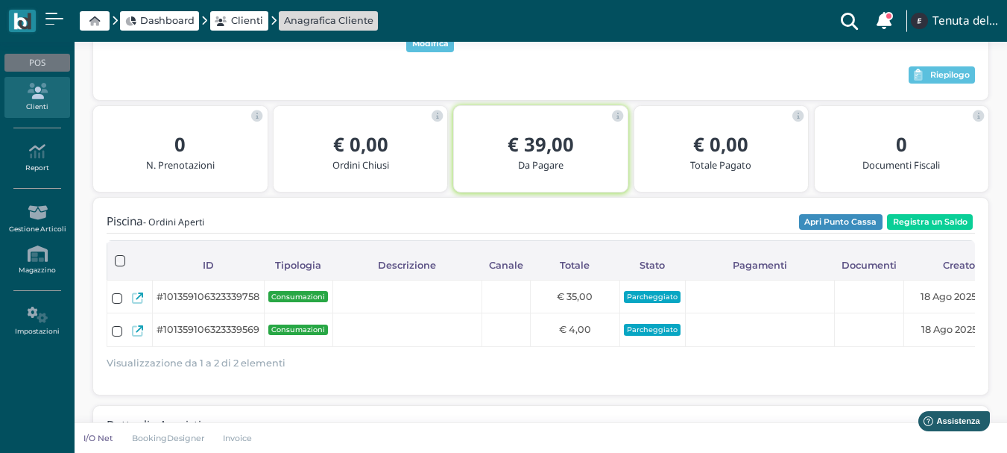
click at [520, 86] on div at bounding box center [508, 75] width 802 height 22
click at [35, 92] on icon at bounding box center [36, 91] width 65 height 16
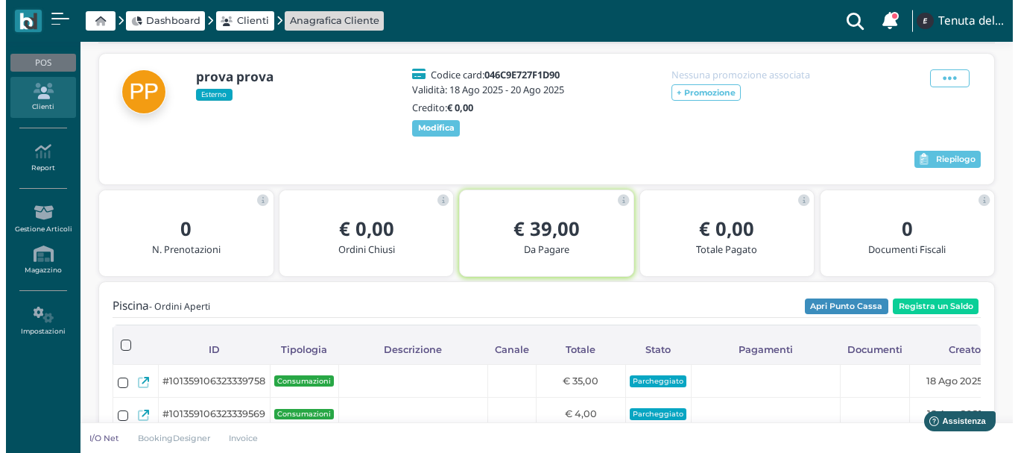
scroll to position [58, 0]
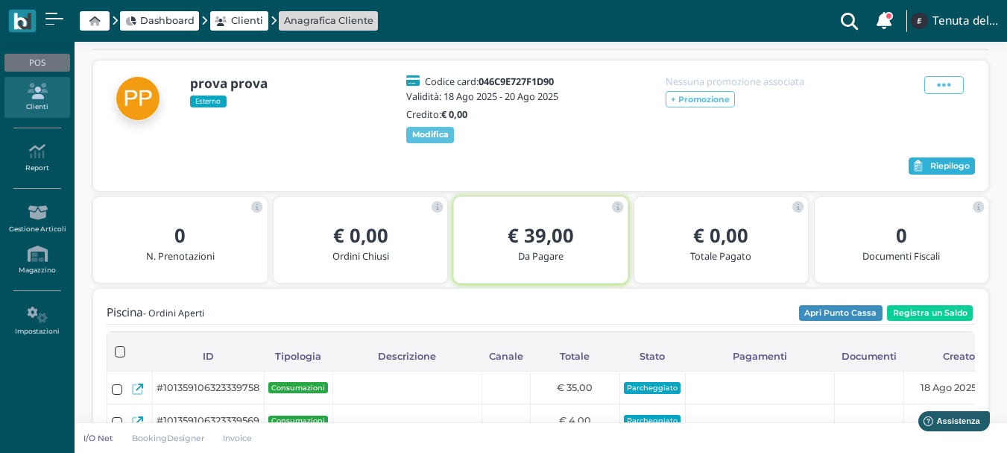
click at [948, 171] on span "Riepilogo" at bounding box center [950, 166] width 40 height 10
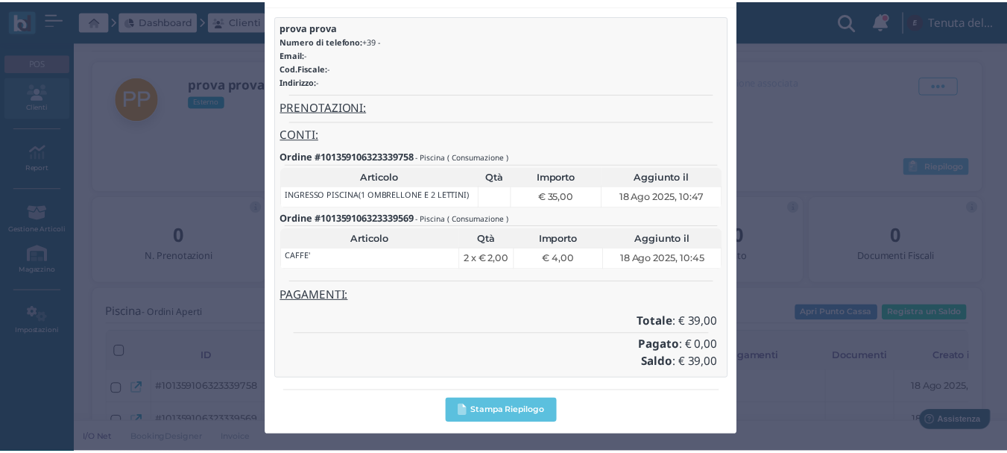
scroll to position [0, 0]
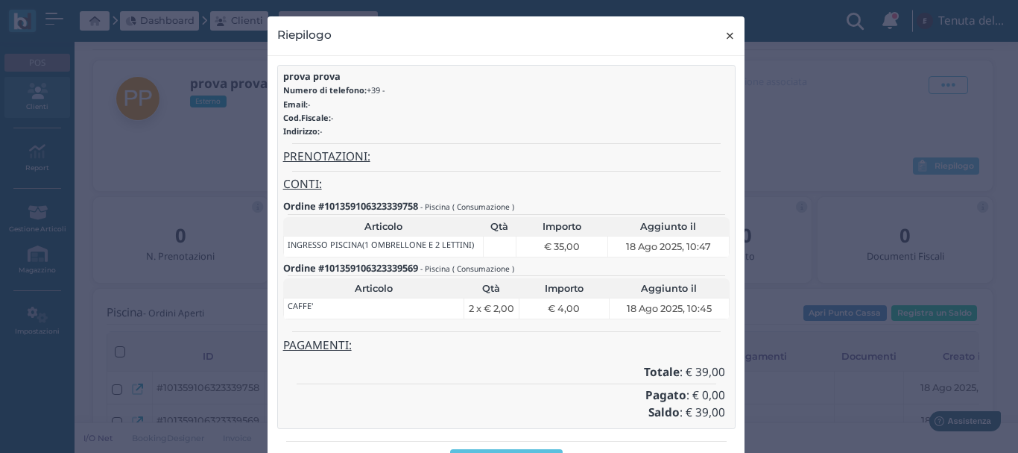
click at [725, 35] on span "×" at bounding box center [730, 35] width 11 height 19
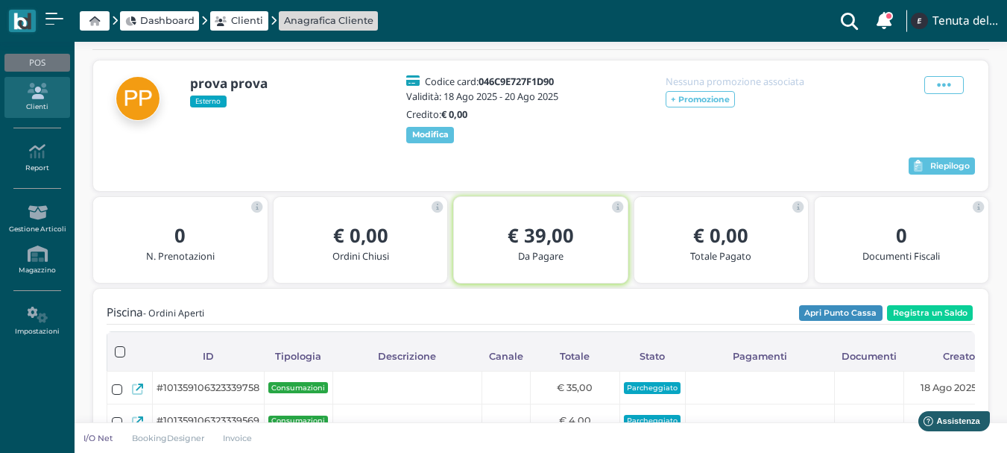
click at [34, 101] on link "Clienti" at bounding box center [36, 97] width 65 height 41
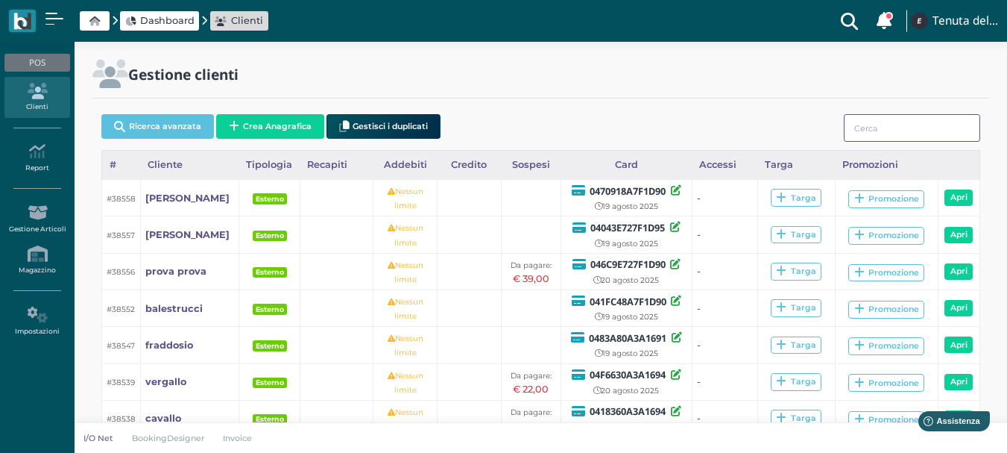
click at [863, 132] on input "search" at bounding box center [912, 128] width 136 height 28
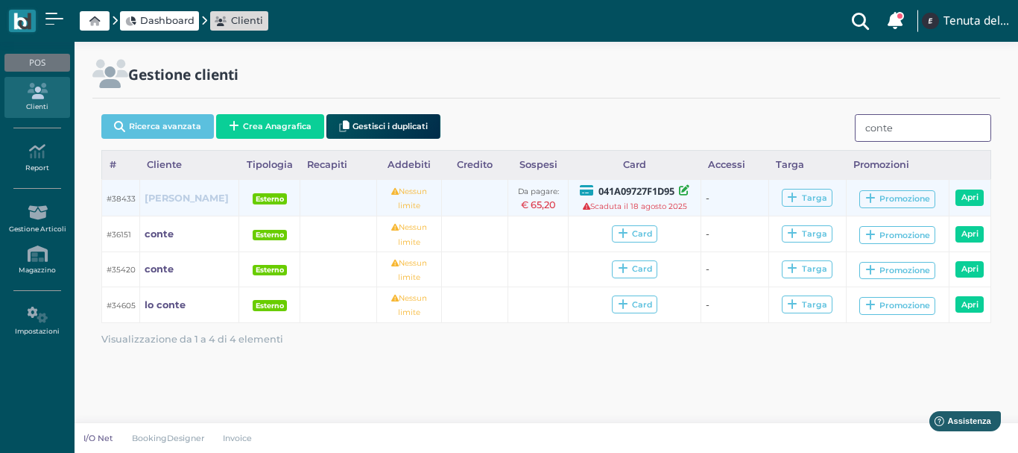
type input "conte"
click at [159, 192] on b "[PERSON_NAME]" at bounding box center [187, 197] width 84 height 11
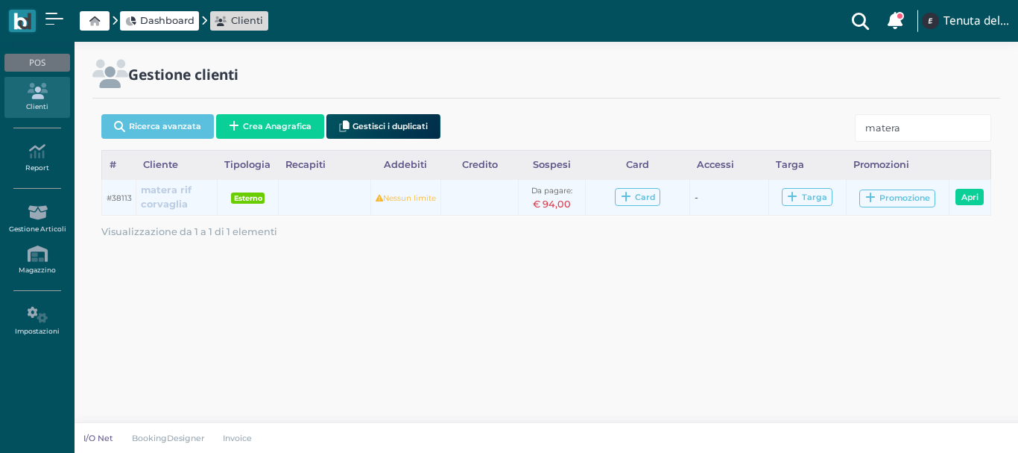
type input "matera"
click at [160, 198] on b "matera rif corvaglia" at bounding box center [166, 196] width 51 height 25
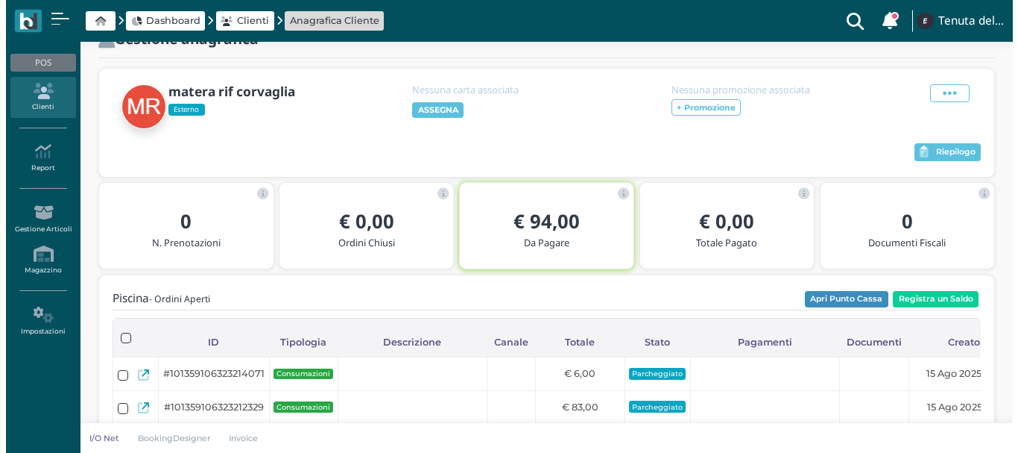
scroll to position [75, 0]
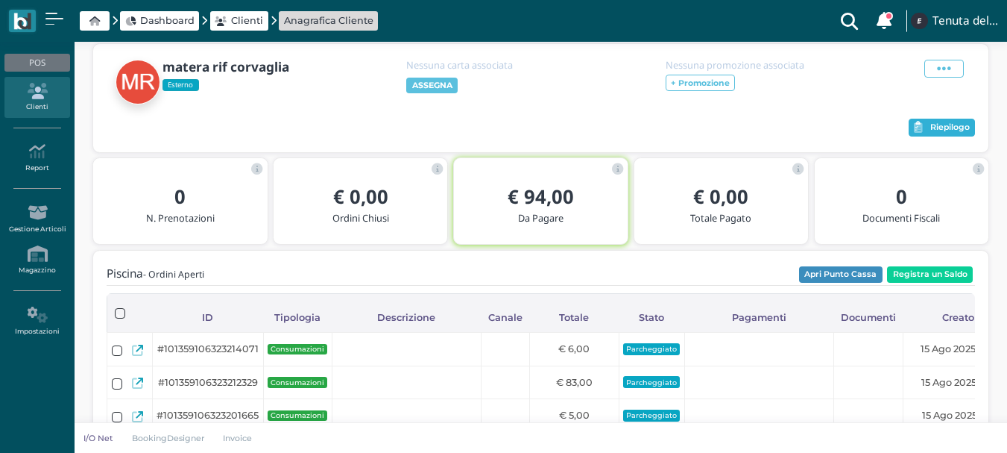
click at [945, 130] on span "Riepilogo" at bounding box center [950, 127] width 40 height 10
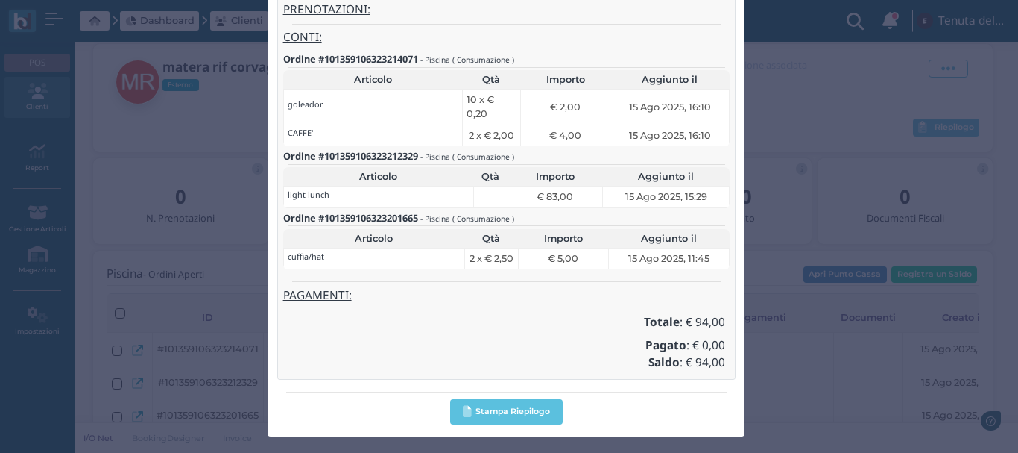
scroll to position [0, 0]
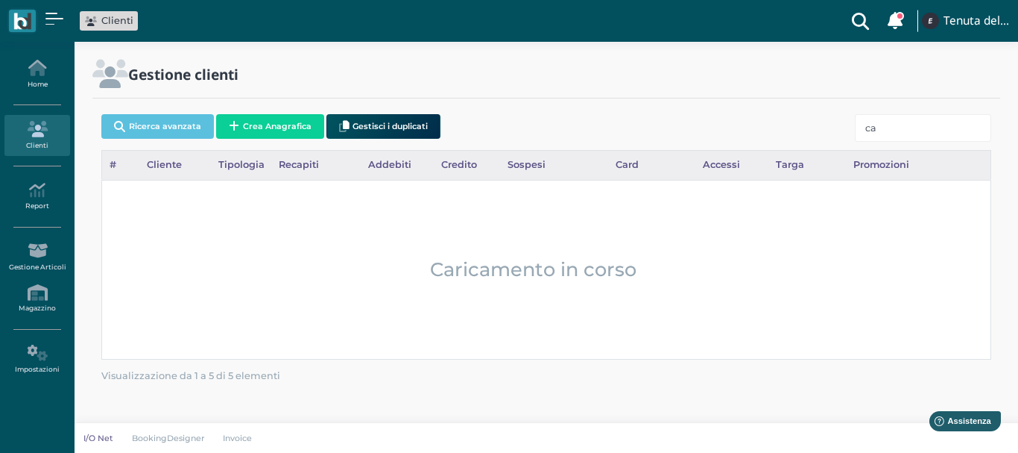
type input "c"
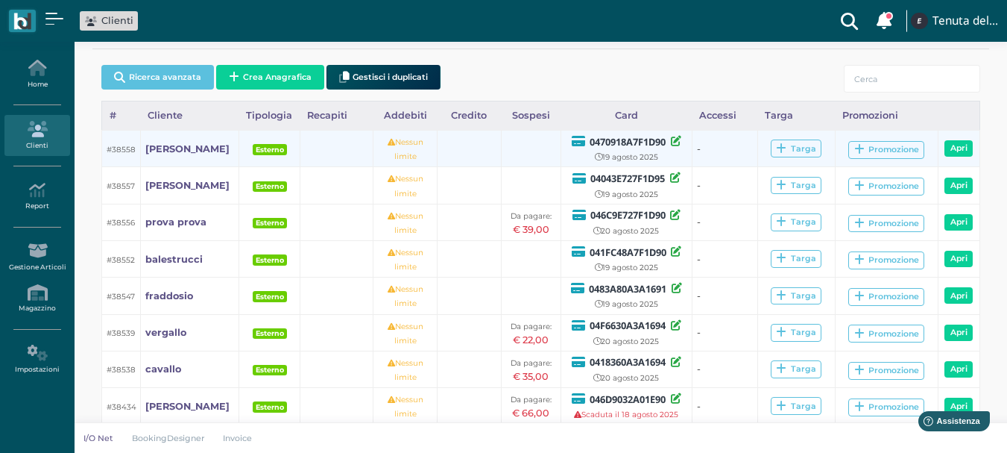
scroll to position [75, 0]
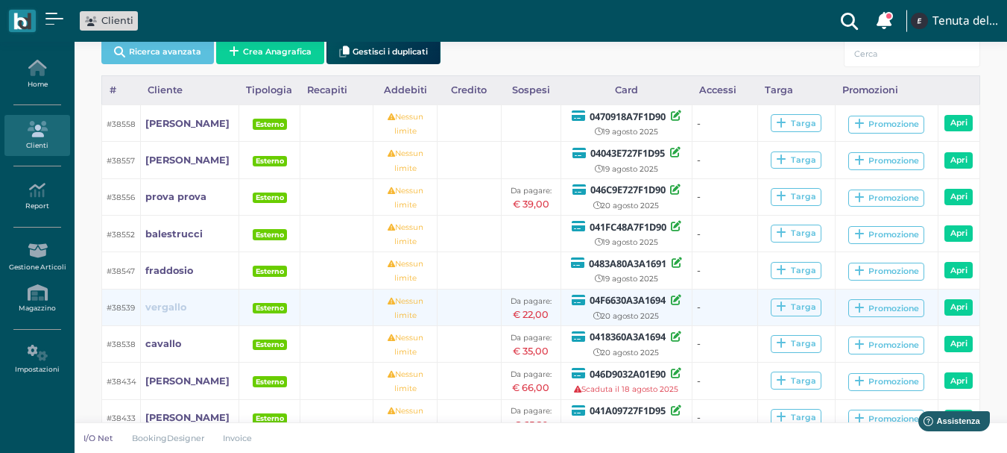
click at [171, 309] on b "vergallo" at bounding box center [165, 306] width 41 height 11
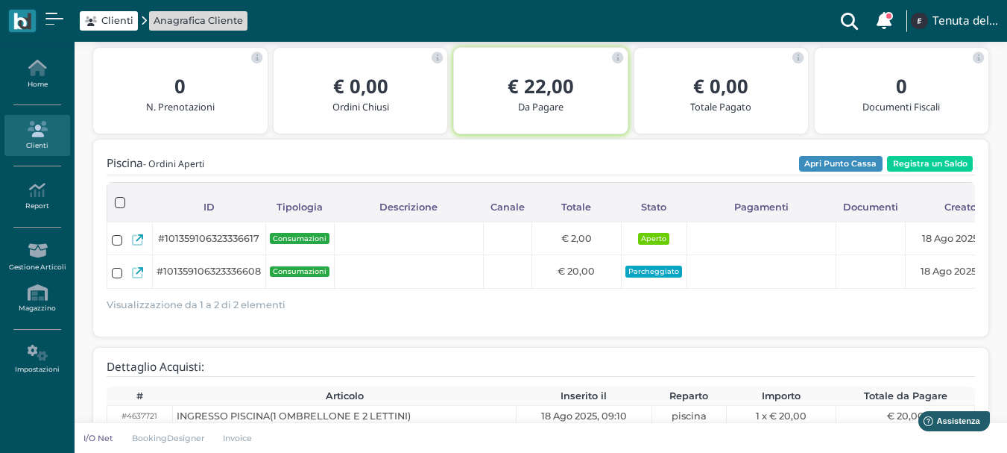
scroll to position [282, 0]
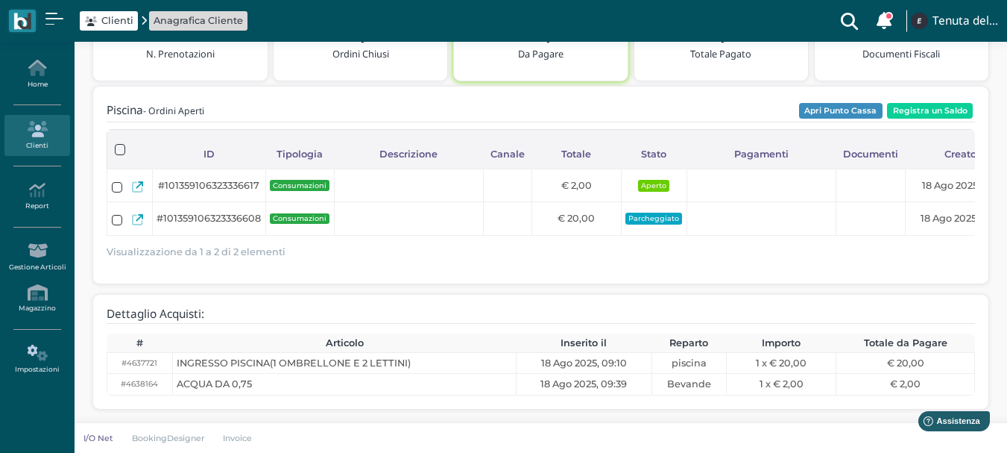
click at [29, 347] on icon at bounding box center [36, 352] width 65 height 16
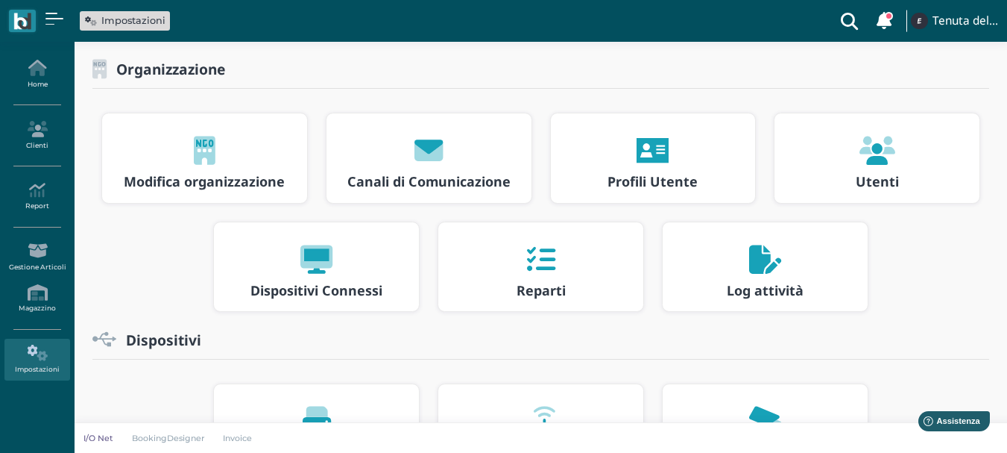
click at [760, 273] on icon at bounding box center [765, 259] width 32 height 28
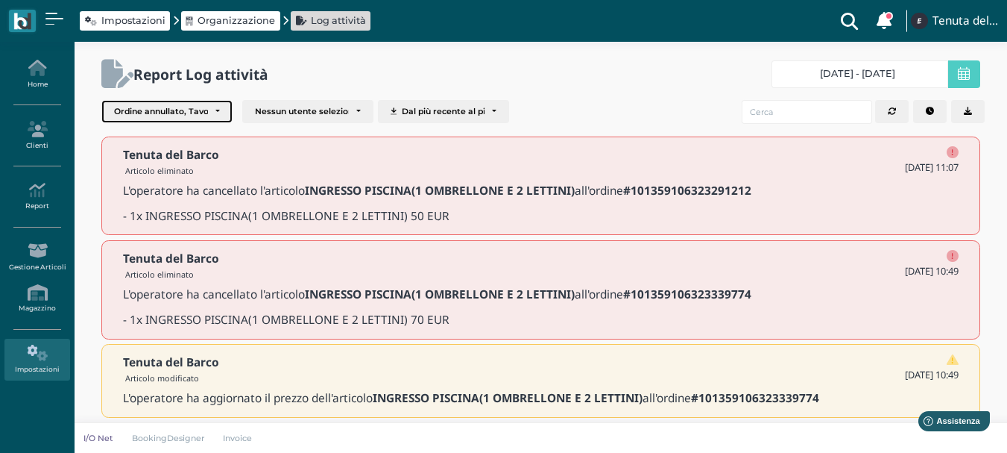
click at [136, 105] on div "Ordine annullato, Tavolo liberato, Articolo modificato, Articolo eliminato, Eli…" at bounding box center [167, 112] width 130 height 22
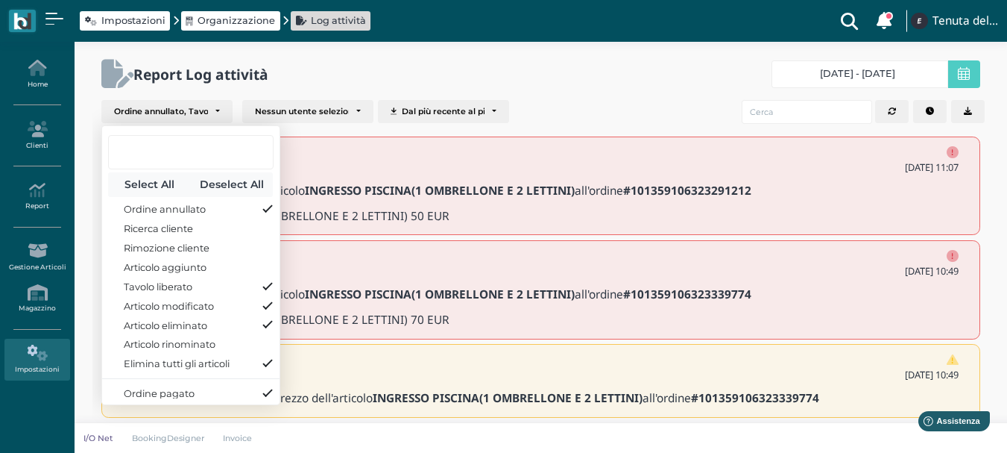
click at [147, 189] on button "Select All" at bounding box center [149, 184] width 83 height 25
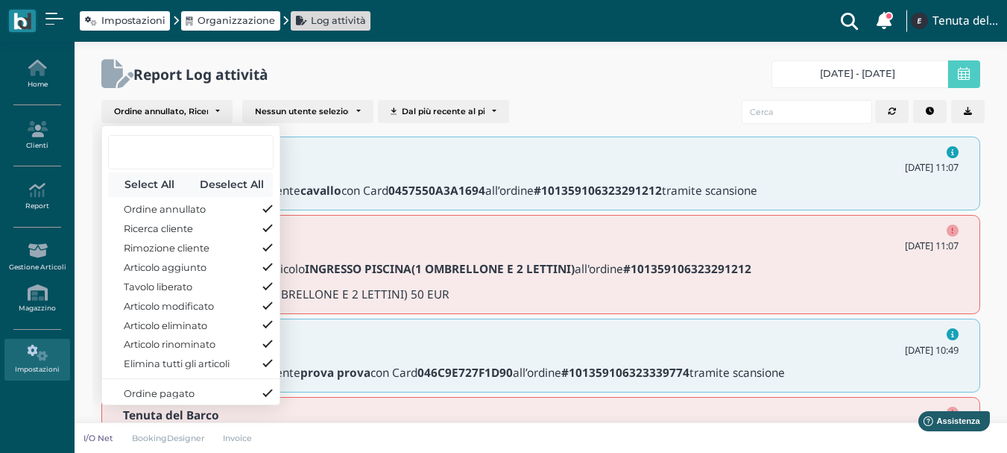
click at [581, 104] on div "Ordine annullato Ricerca cliente Rimozione cliente Articolo aggiunto Tavolo lib…" at bounding box center [540, 114] width 897 height 40
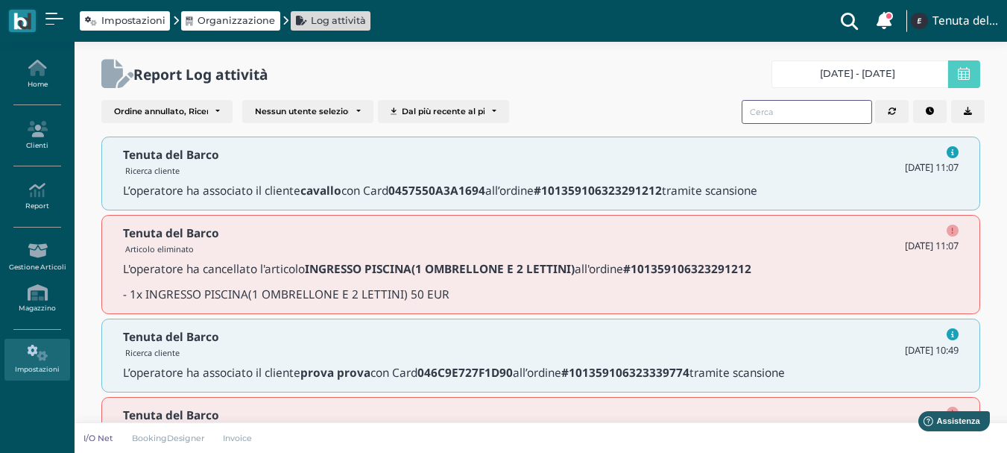
drag, startPoint x: 796, startPoint y: 117, endPoint x: 790, endPoint y: 110, distance: 10.0
click at [793, 113] on input "search" at bounding box center [807, 112] width 130 height 24
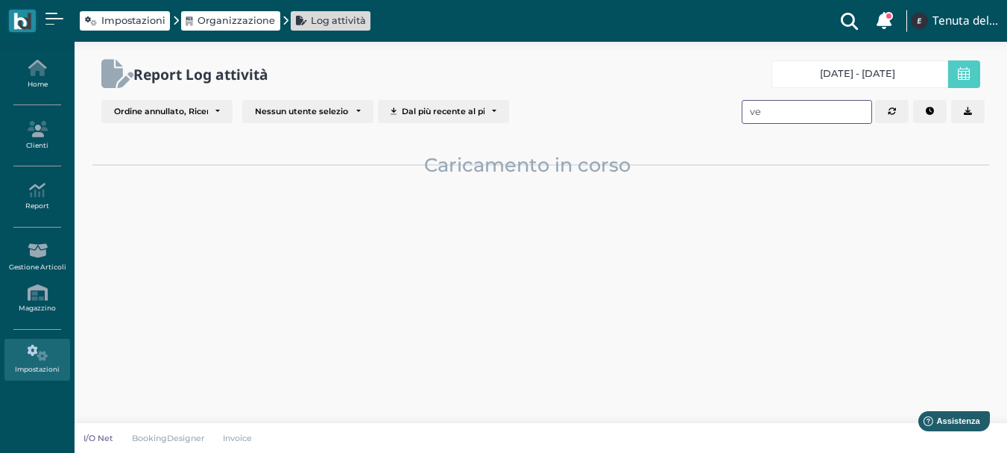
type input "v"
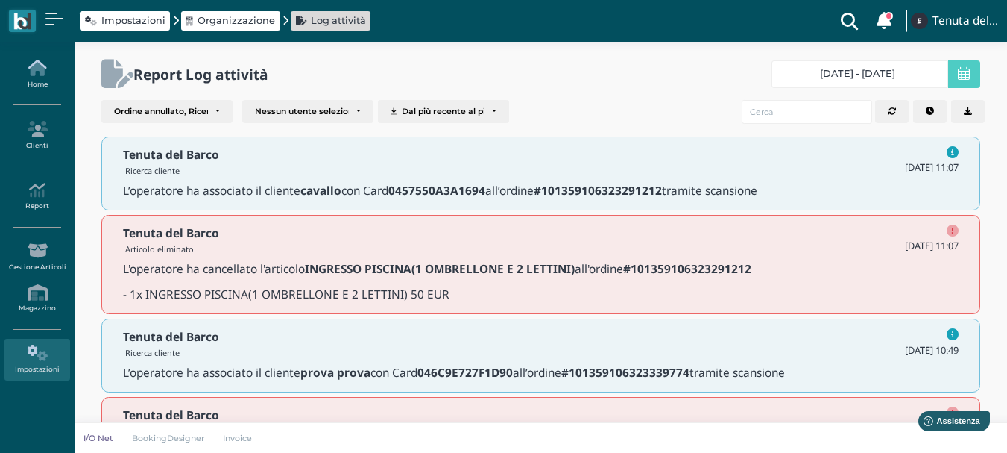
click at [28, 72] on icon at bounding box center [36, 68] width 65 height 16
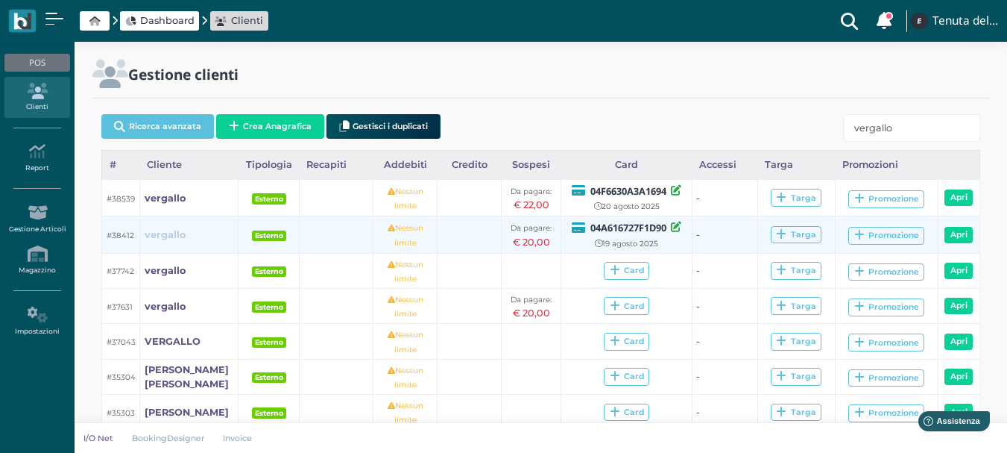
type input "vergallo"
click at [160, 233] on b "vergallo" at bounding box center [165, 234] width 41 height 11
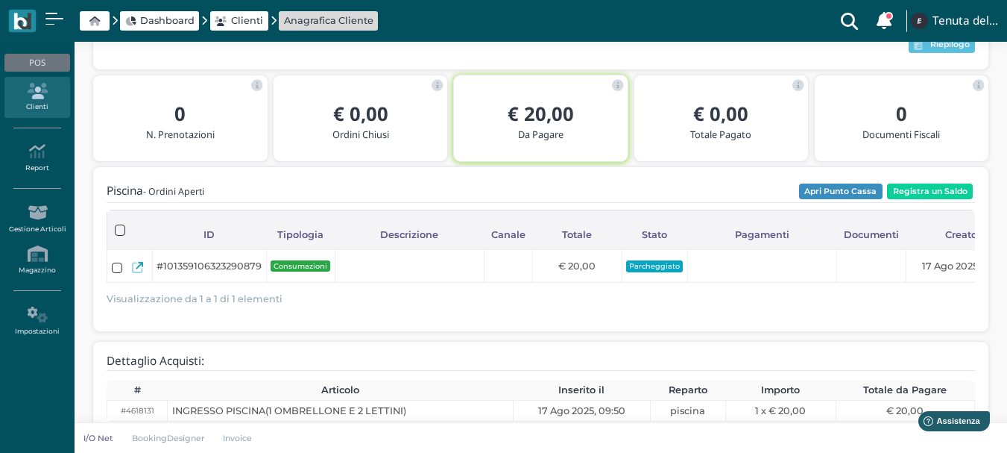
scroll to position [227, 0]
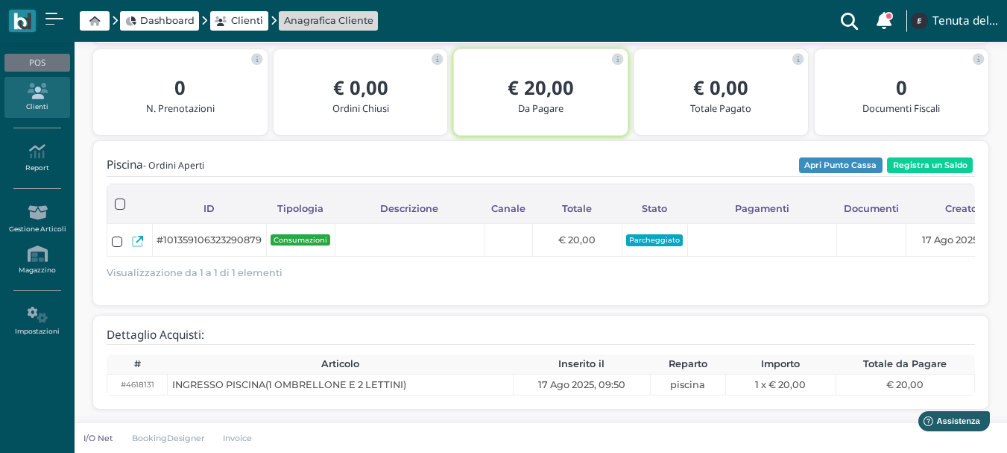
click at [37, 95] on icon at bounding box center [36, 91] width 65 height 16
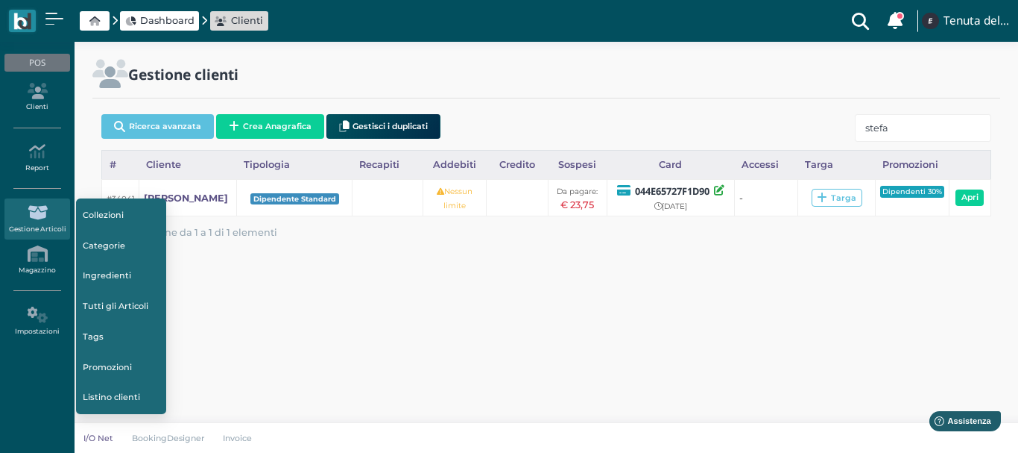
type input "stefa"
click at [166, 201] on link "Collezioni" at bounding box center [121, 215] width 91 height 28
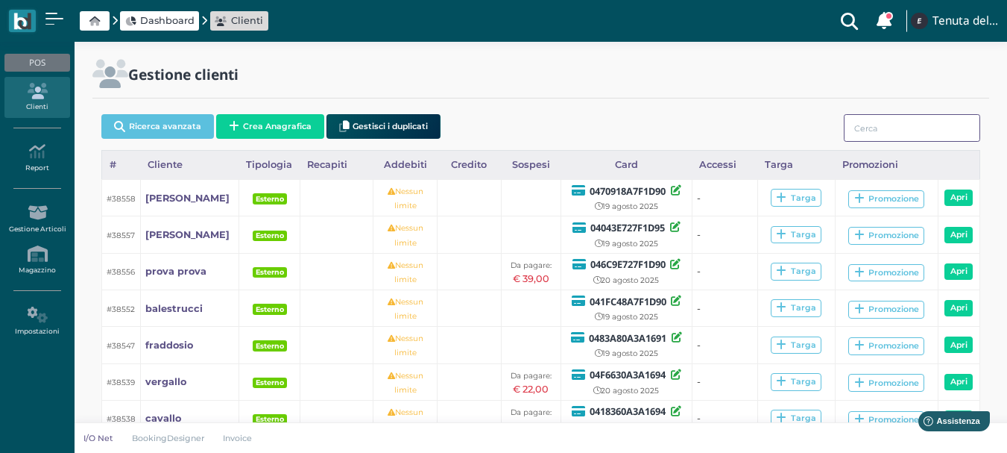
click at [864, 126] on input "search" at bounding box center [912, 128] width 136 height 28
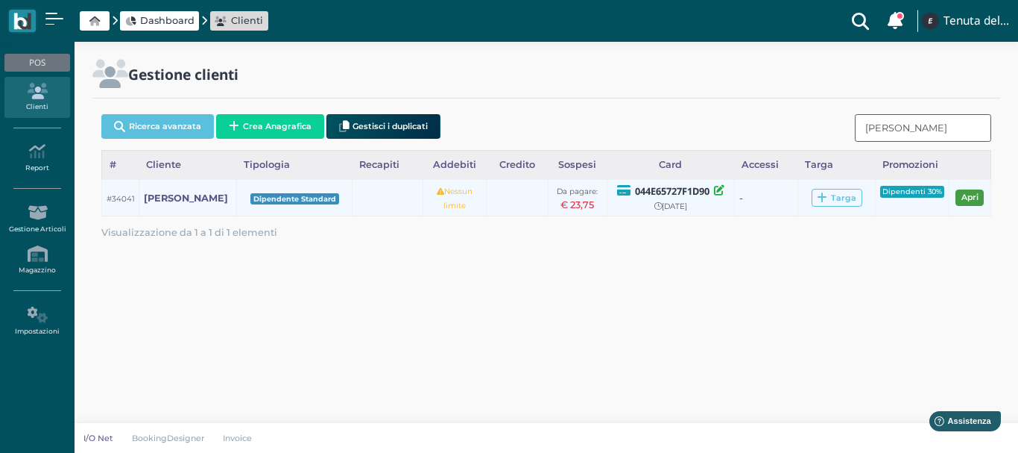
type input "stefan"
click at [971, 199] on link "Apri" at bounding box center [970, 197] width 28 height 16
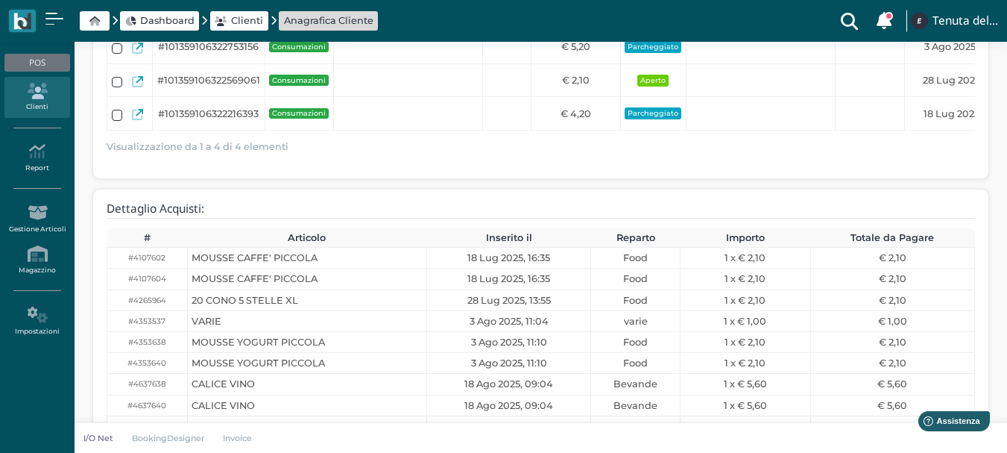
scroll to position [485, 0]
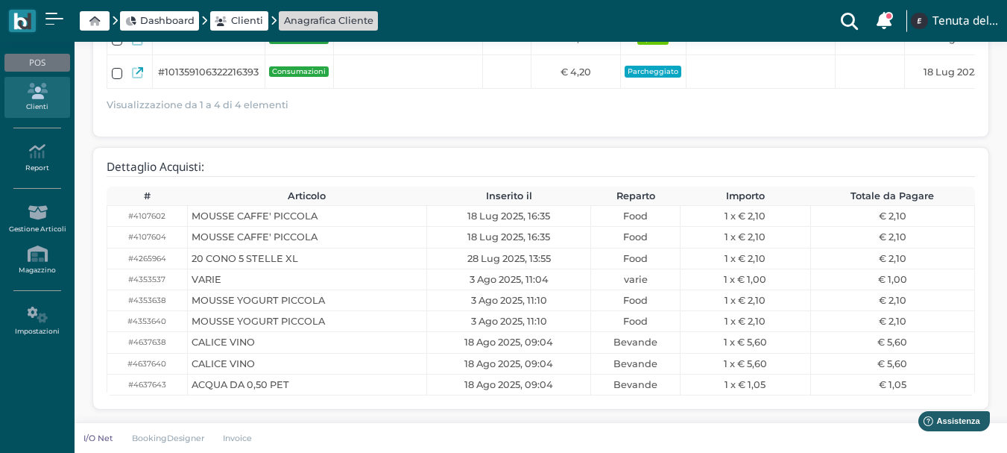
click at [28, 97] on icon at bounding box center [36, 91] width 65 height 16
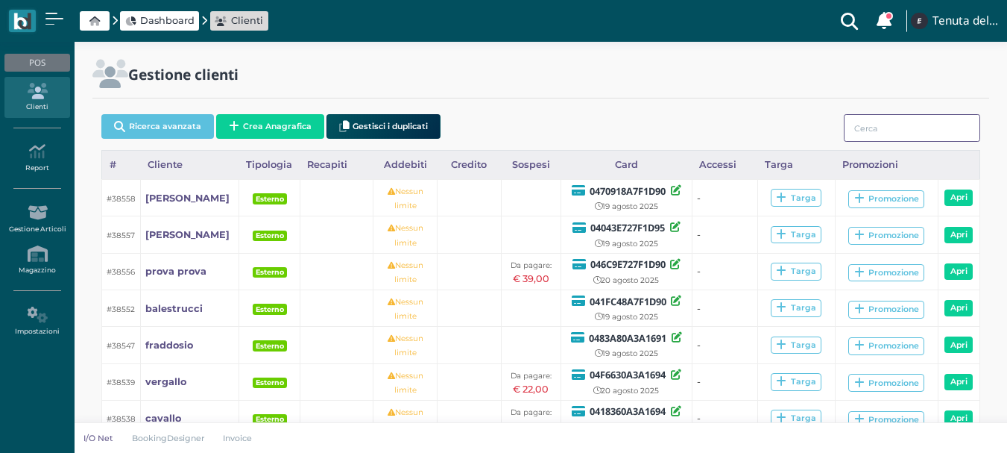
click at [919, 125] on input "search" at bounding box center [912, 128] width 136 height 28
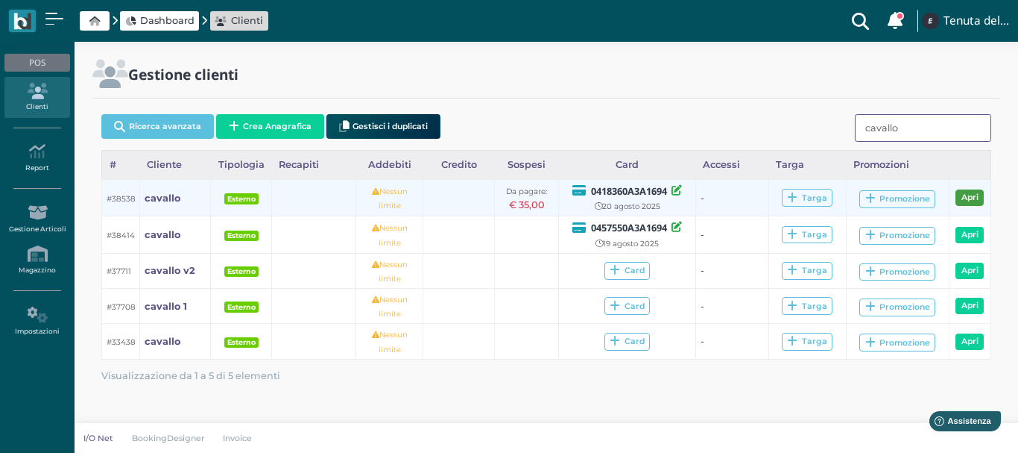
type input "cavallo"
click at [968, 195] on link "Apri" at bounding box center [970, 197] width 28 height 16
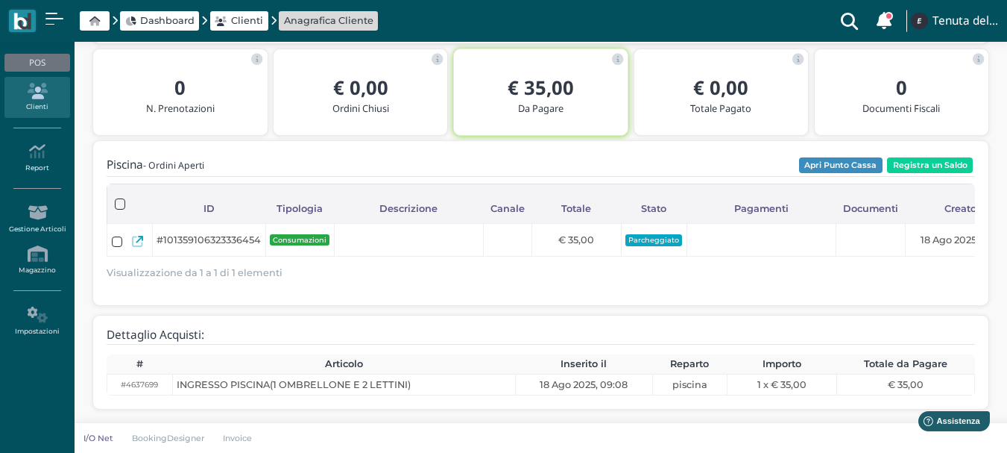
scroll to position [227, 0]
click at [45, 94] on icon at bounding box center [36, 91] width 65 height 16
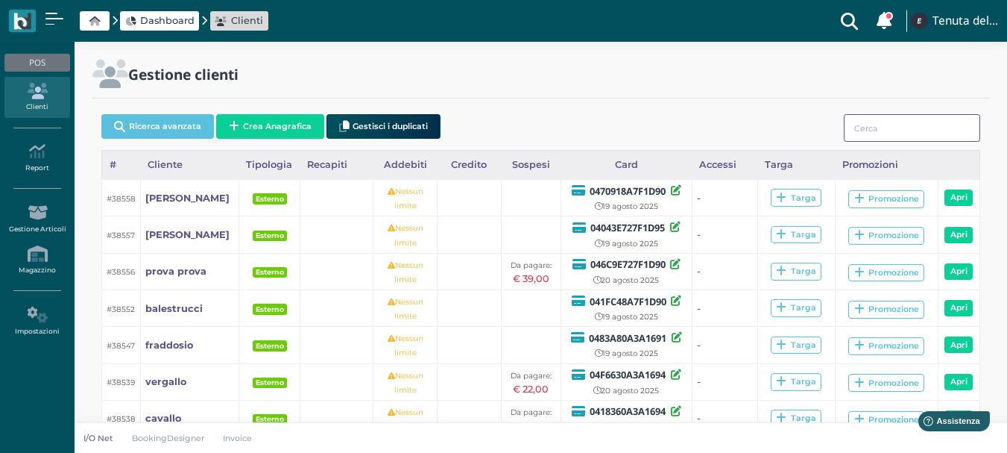
click at [940, 126] on input "search" at bounding box center [912, 128] width 136 height 28
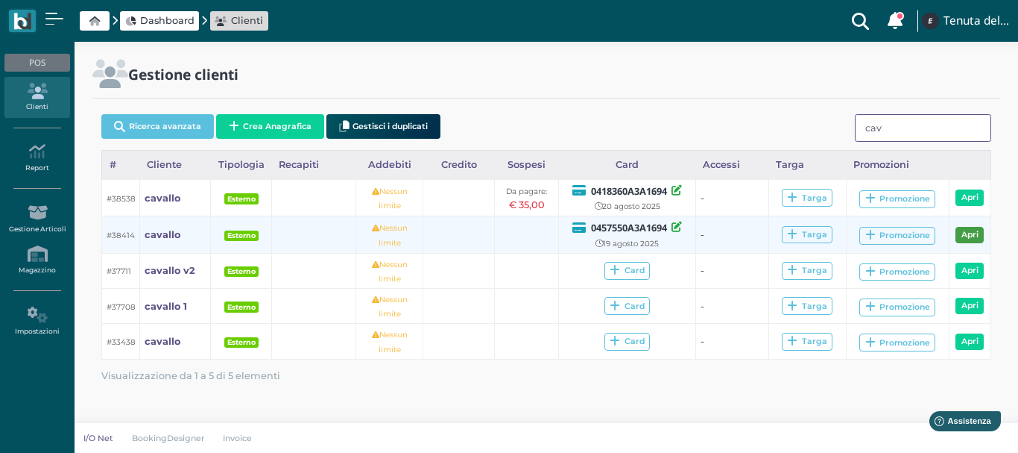
type input "cav"
click at [966, 237] on link "Apri" at bounding box center [970, 235] width 28 height 16
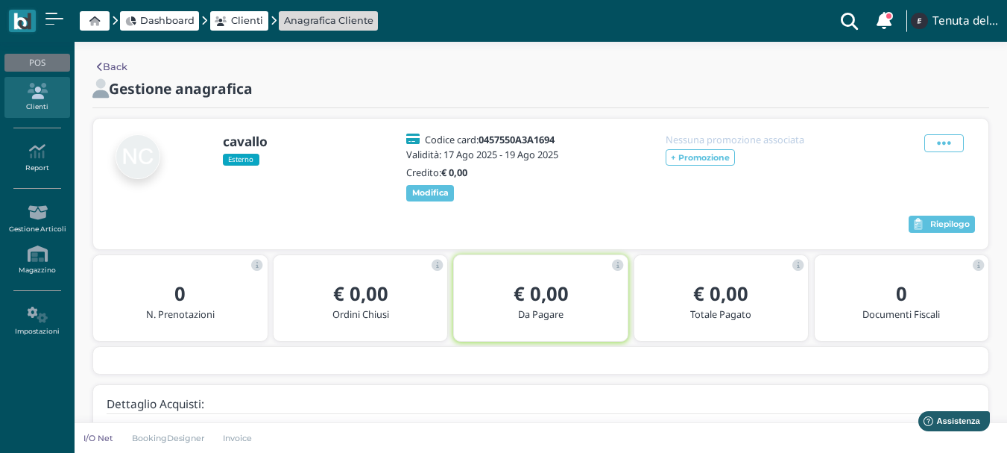
click at [31, 100] on link "Clienti" at bounding box center [36, 97] width 65 height 41
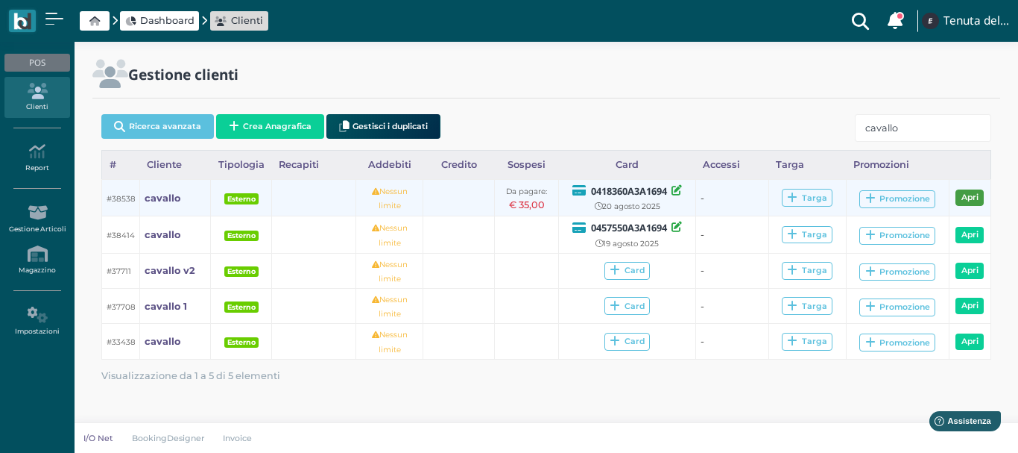
type input "cavallo"
click at [978, 198] on link "Apri" at bounding box center [970, 197] width 28 height 16
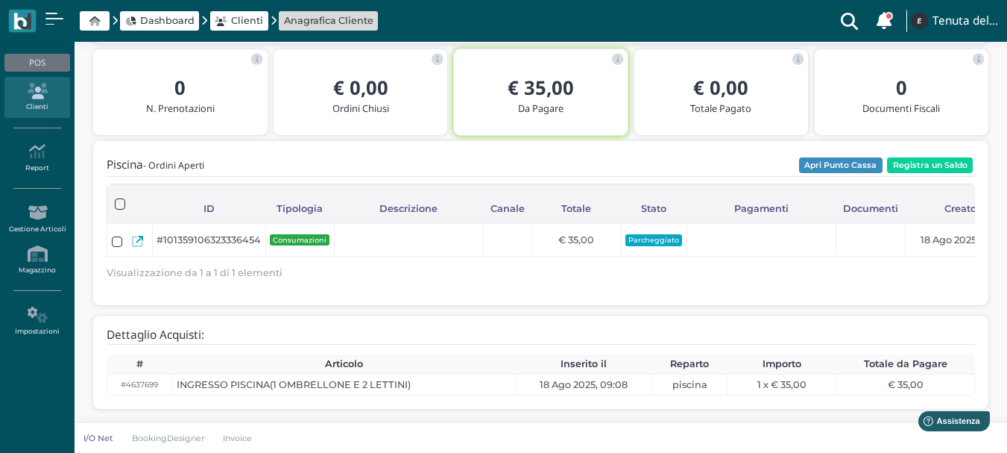
scroll to position [227, 0]
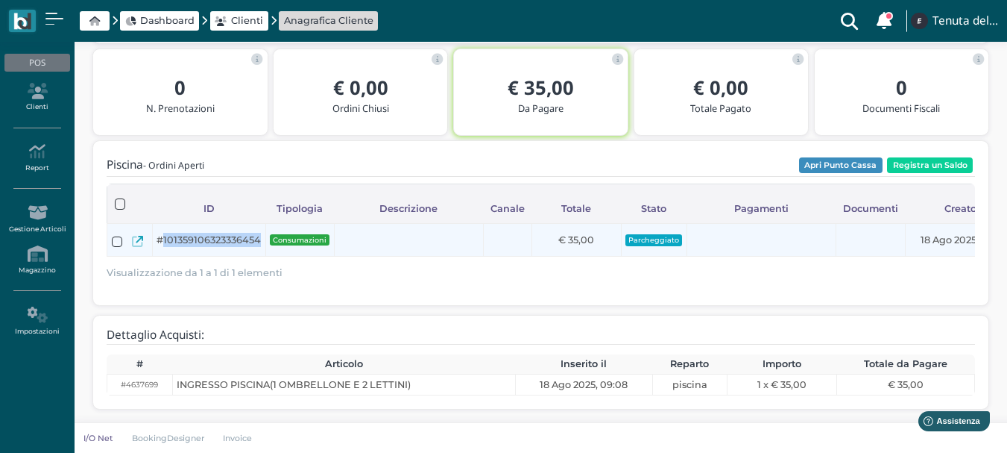
drag, startPoint x: 262, startPoint y: 227, endPoint x: 164, endPoint y: 227, distance: 97.7
click at [164, 227] on td "#101359106323336454" at bounding box center [208, 240] width 113 height 34
copy span "101359106323336454"
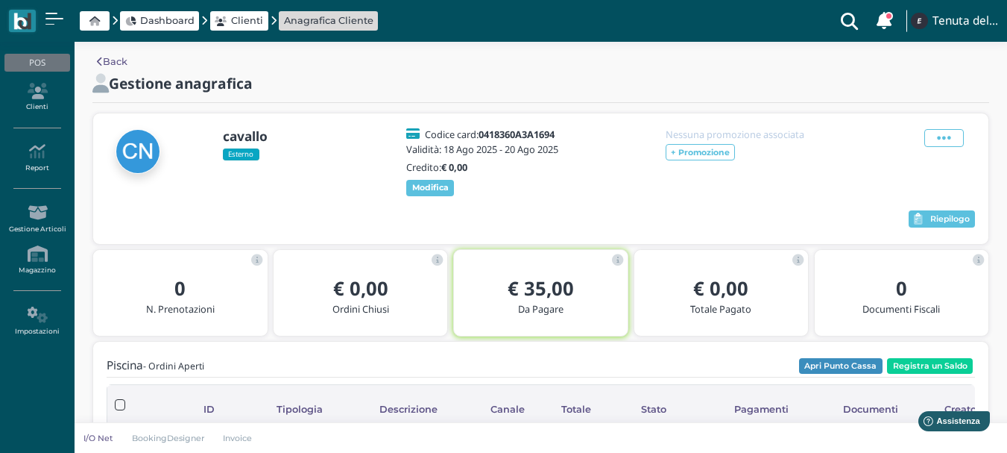
scroll to position [0, 0]
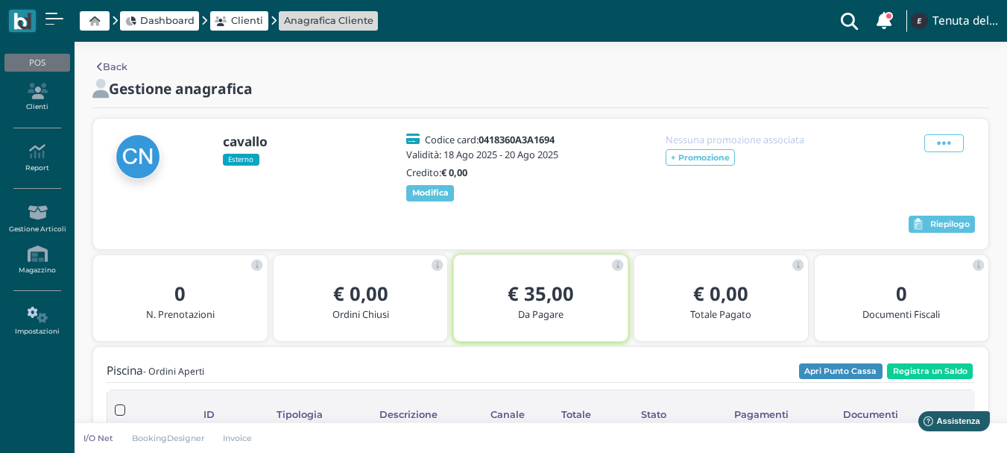
click at [40, 310] on icon at bounding box center [36, 314] width 65 height 16
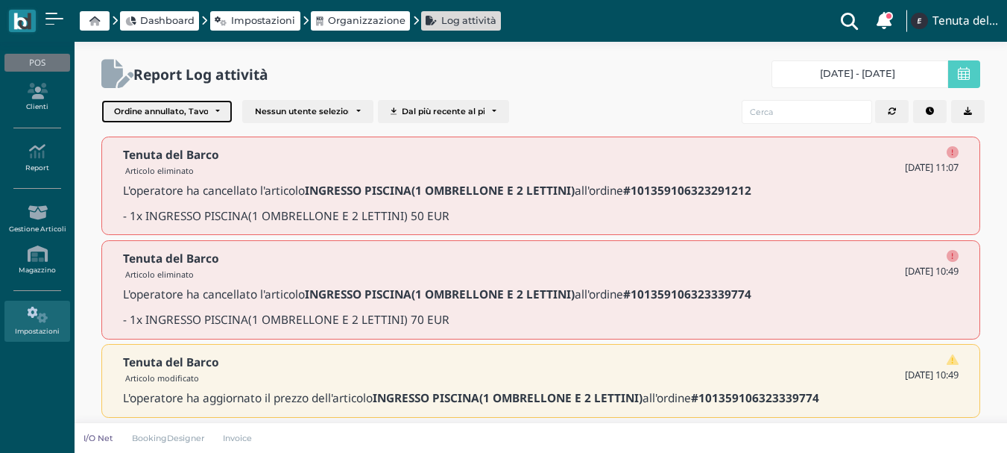
click at [163, 112] on div "Ordine annullato, Tavolo liberato, Articolo modificato, Articolo eliminato, Eli…" at bounding box center [161, 112] width 94 height 10
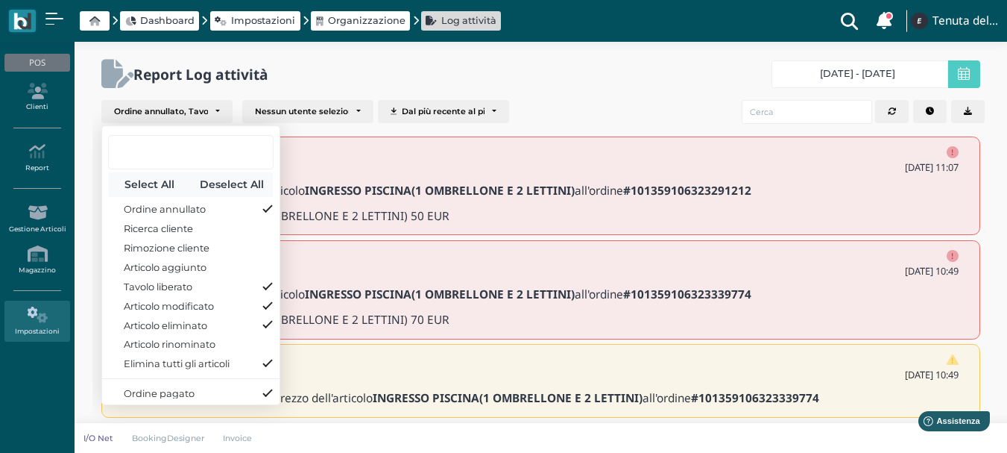
click at [155, 185] on button "Select All" at bounding box center [149, 184] width 83 height 25
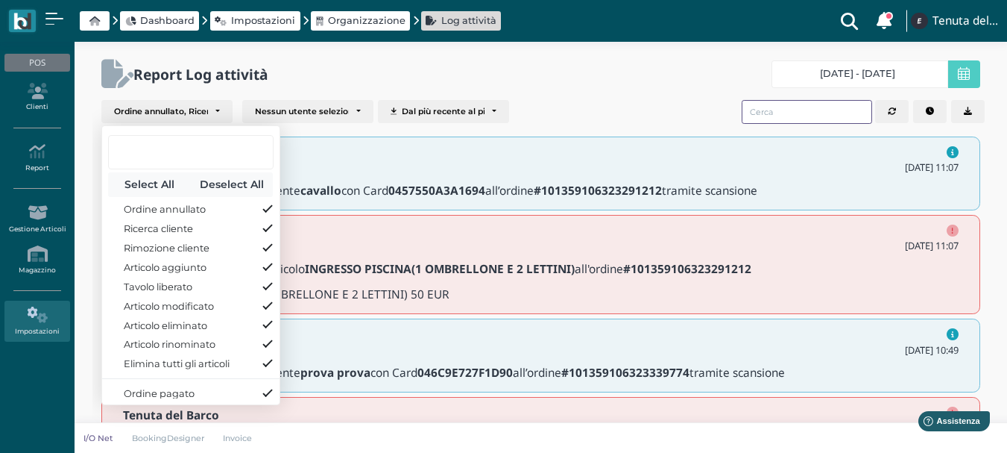
click at [776, 111] on input "search" at bounding box center [807, 112] width 130 height 24
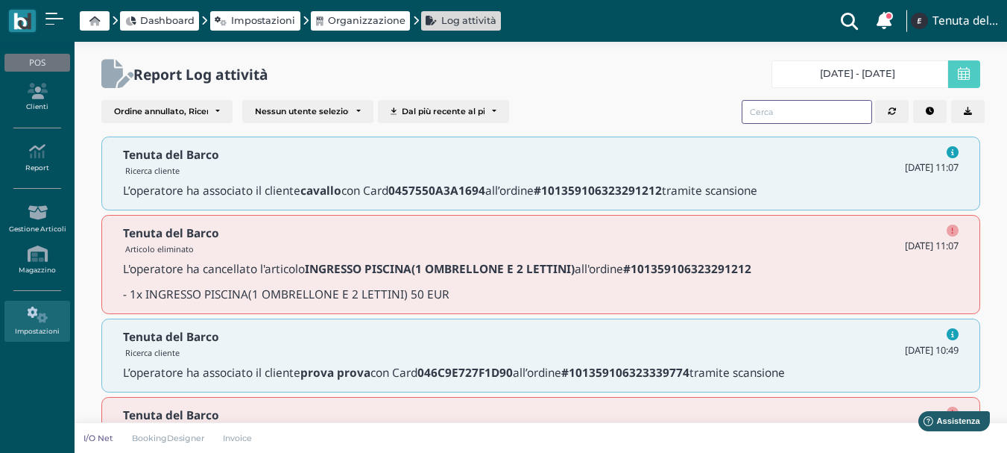
paste input "101359106323336454"
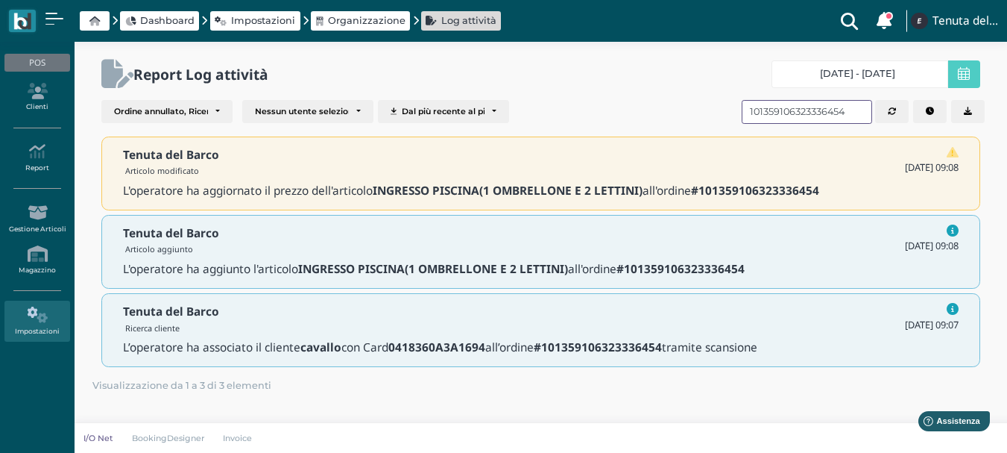
type input "101359106323336454"
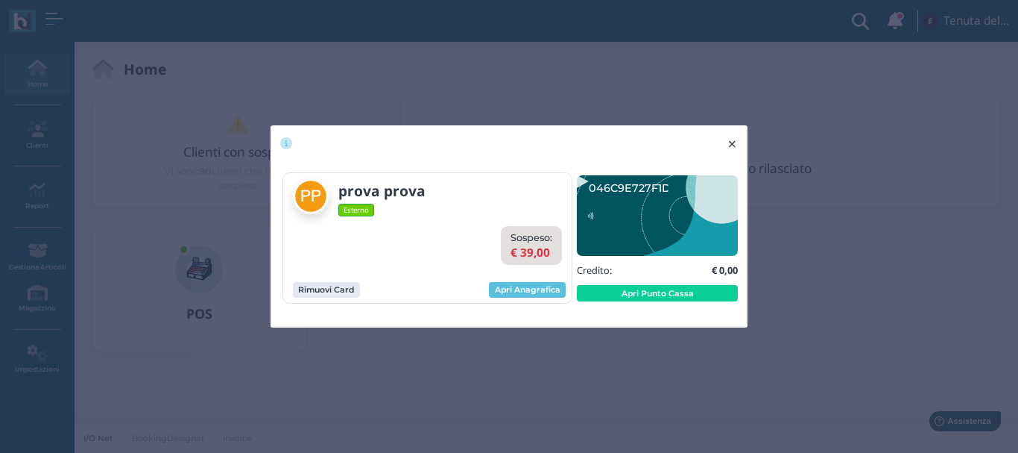
click at [733, 140] on span "×" at bounding box center [732, 143] width 11 height 19
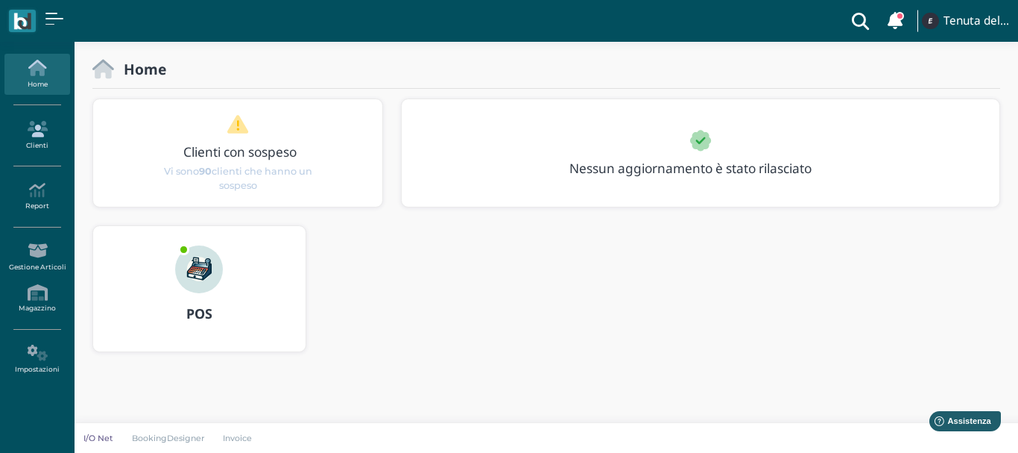
click at [38, 136] on icon at bounding box center [36, 129] width 65 height 16
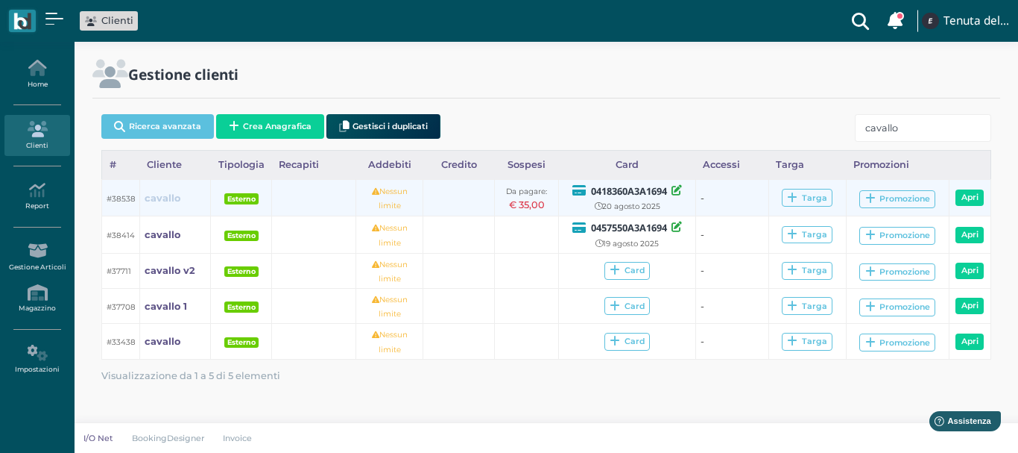
type input "cavallo"
click at [159, 199] on b "cavallo" at bounding box center [163, 197] width 36 height 11
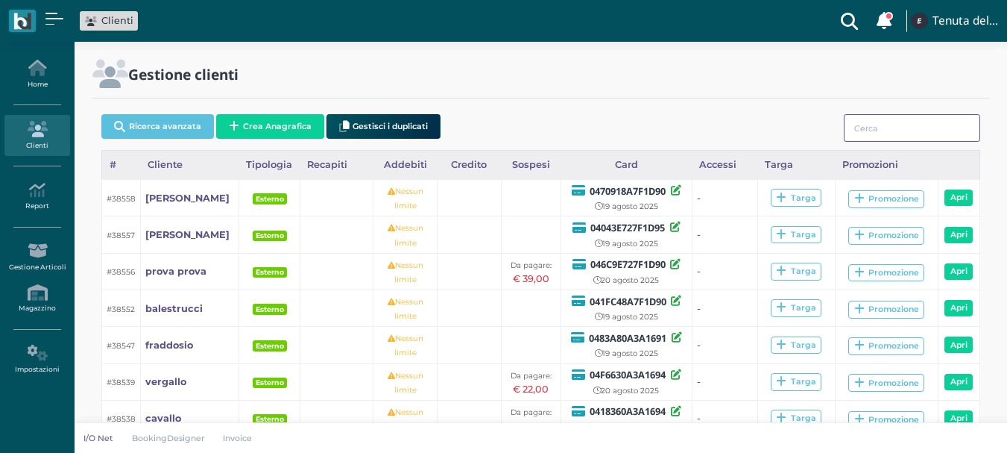
click at [875, 128] on input "search" at bounding box center [912, 128] width 136 height 28
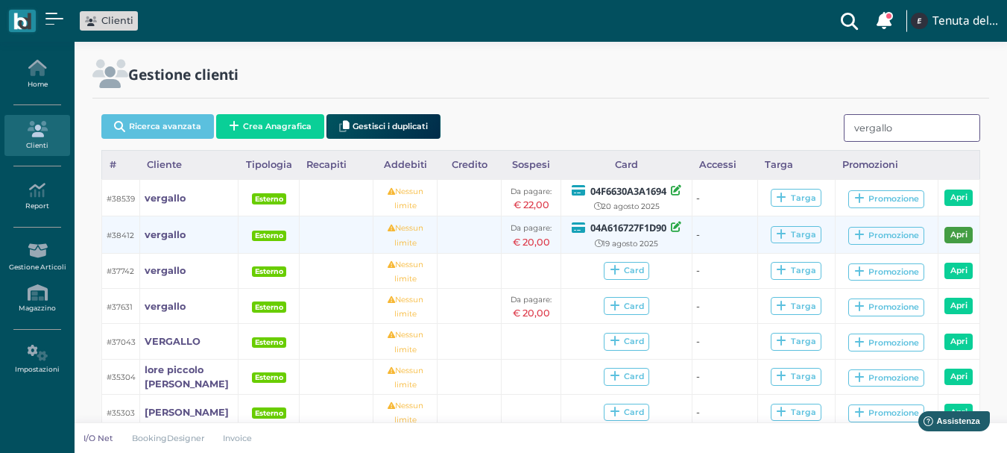
type input "vergallo"
click at [968, 235] on link "Apri" at bounding box center [959, 235] width 28 height 16
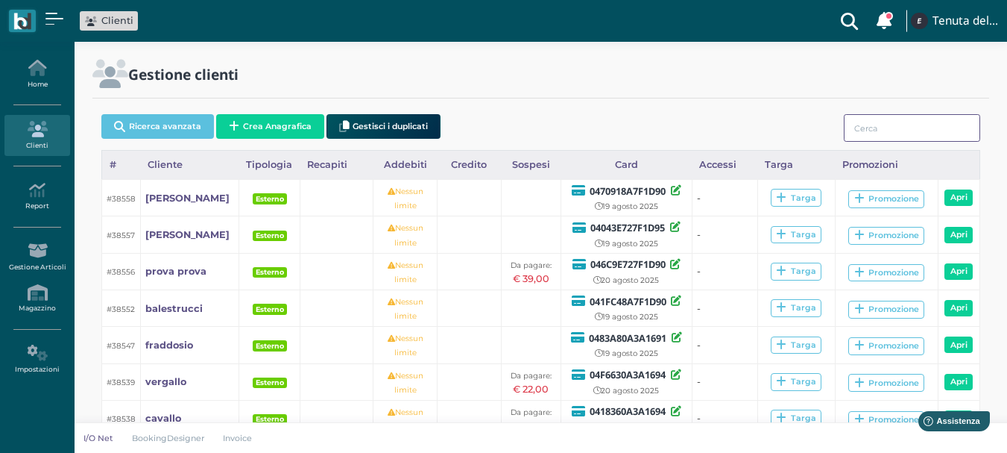
click at [927, 127] on input "search" at bounding box center [912, 128] width 136 height 28
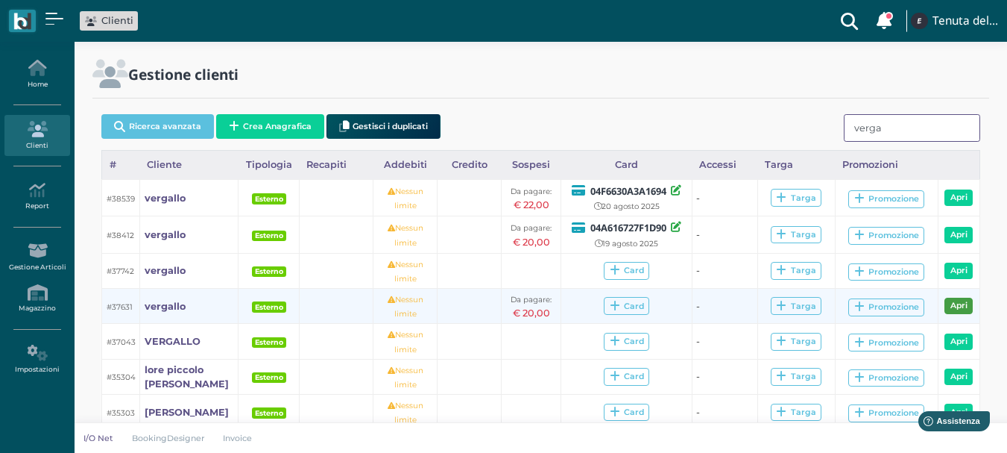
type input "verga"
click at [960, 307] on link "Apri" at bounding box center [959, 305] width 28 height 16
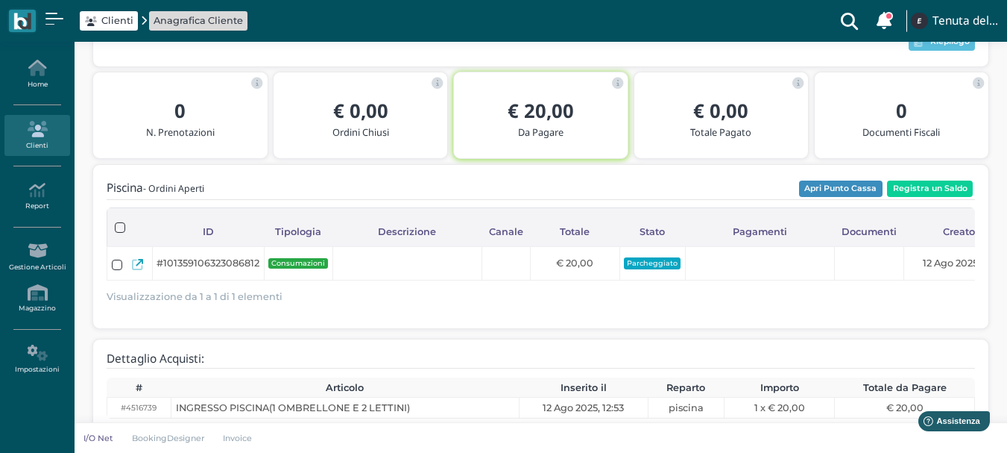
scroll to position [195, 0]
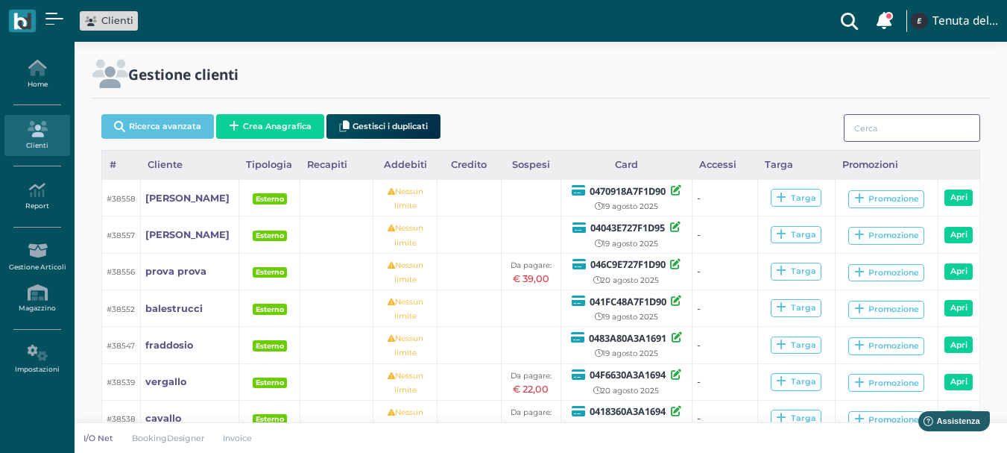
click at [887, 131] on input "search" at bounding box center [912, 128] width 136 height 28
click at [886, 131] on input "v" at bounding box center [912, 128] width 136 height 28
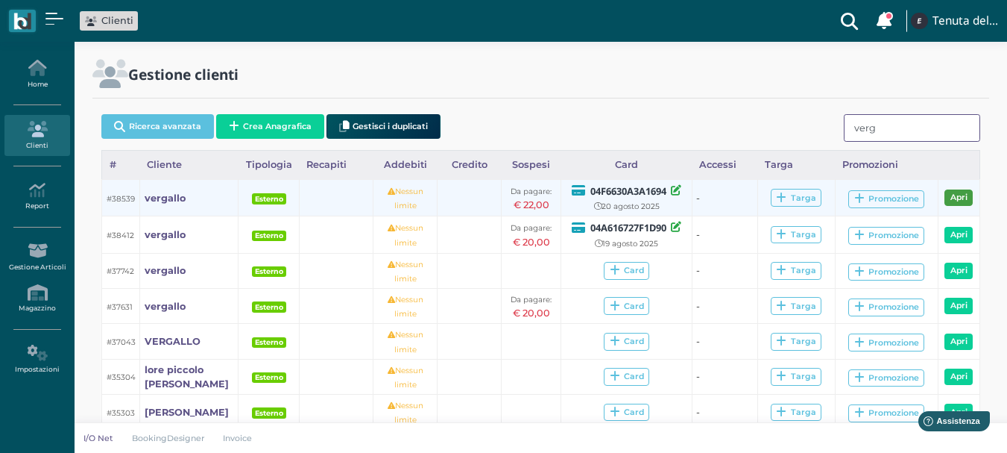
type input "verg"
drag, startPoint x: 959, startPoint y: 198, endPoint x: 928, endPoint y: 190, distance: 32.4
click at [959, 198] on link "Apri" at bounding box center [959, 197] width 28 height 16
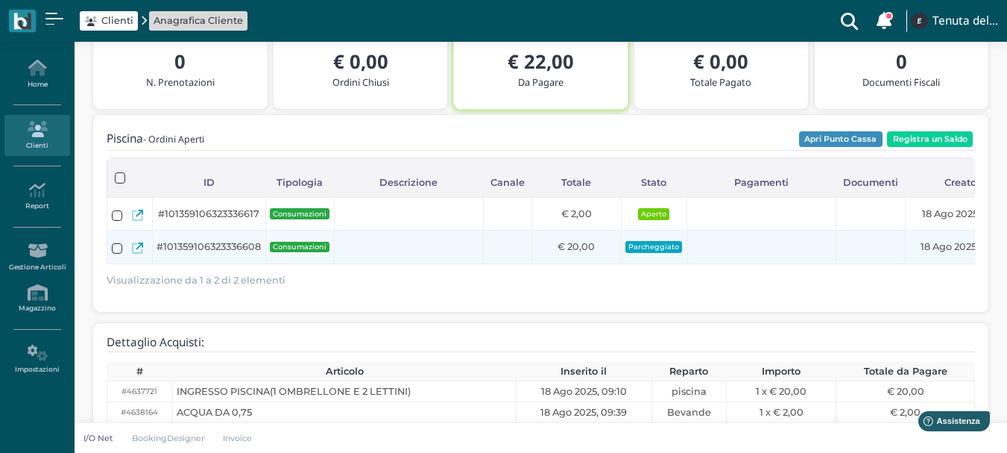
scroll to position [207, 0]
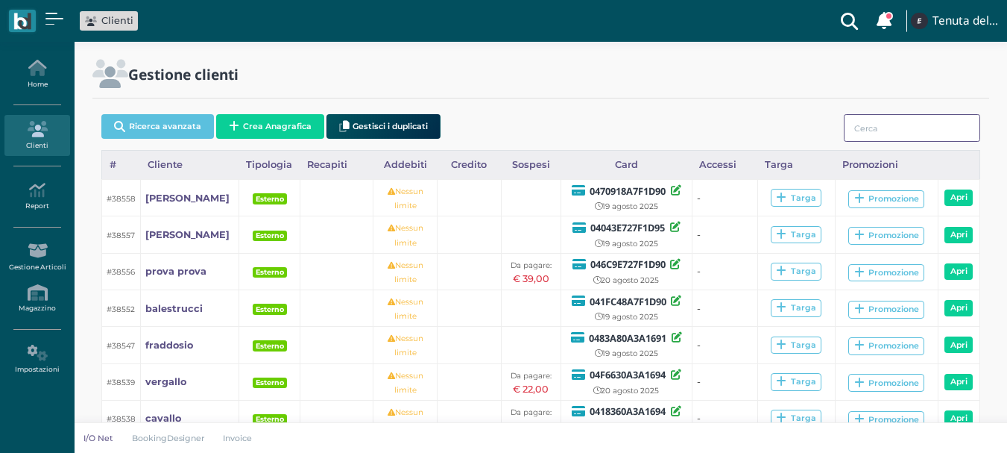
click at [862, 119] on input "search" at bounding box center [912, 128] width 136 height 28
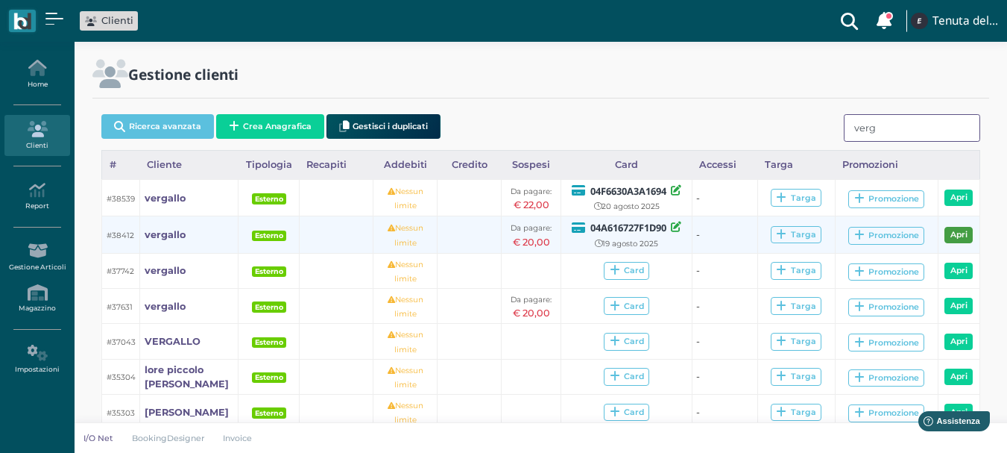
type input "verg"
click at [958, 233] on link "Apri" at bounding box center [959, 235] width 28 height 16
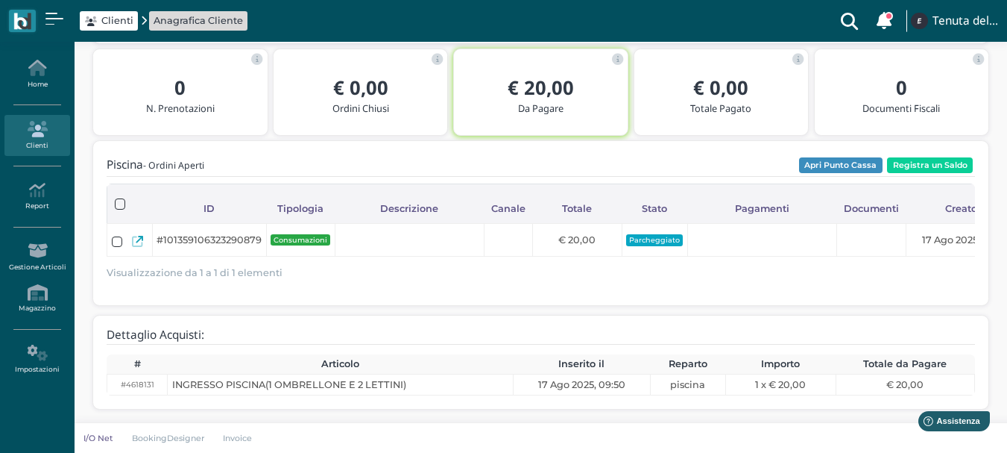
scroll to position [153, 0]
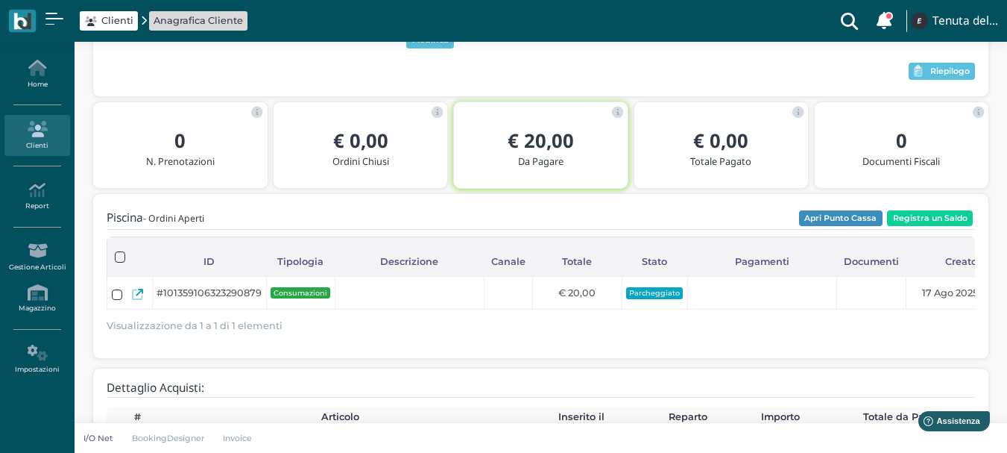
click at [37, 140] on link "Clienti" at bounding box center [36, 135] width 65 height 41
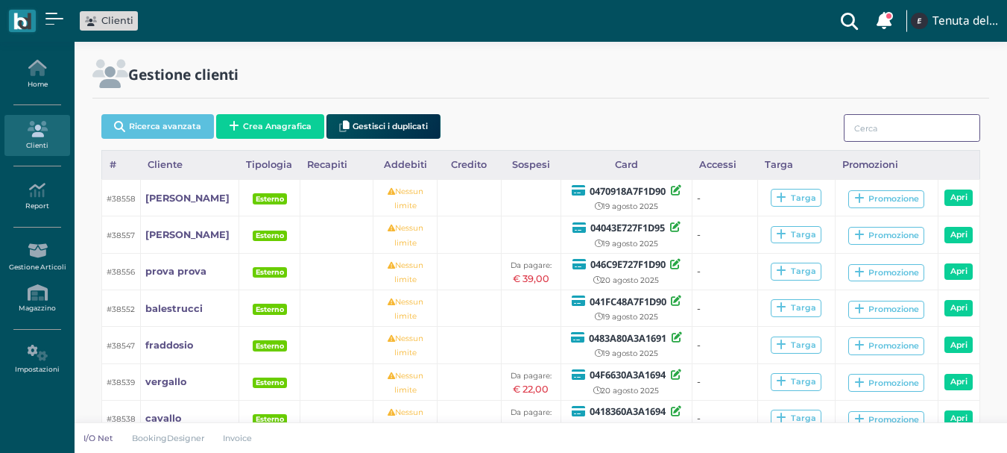
click at [882, 125] on input "search" at bounding box center [912, 128] width 136 height 28
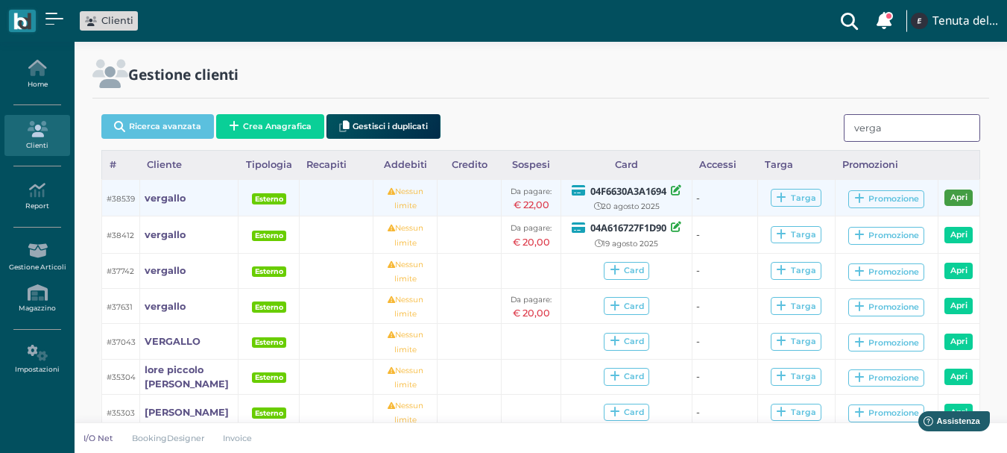
type input "verga"
click at [951, 198] on link "Apri" at bounding box center [959, 197] width 28 height 16
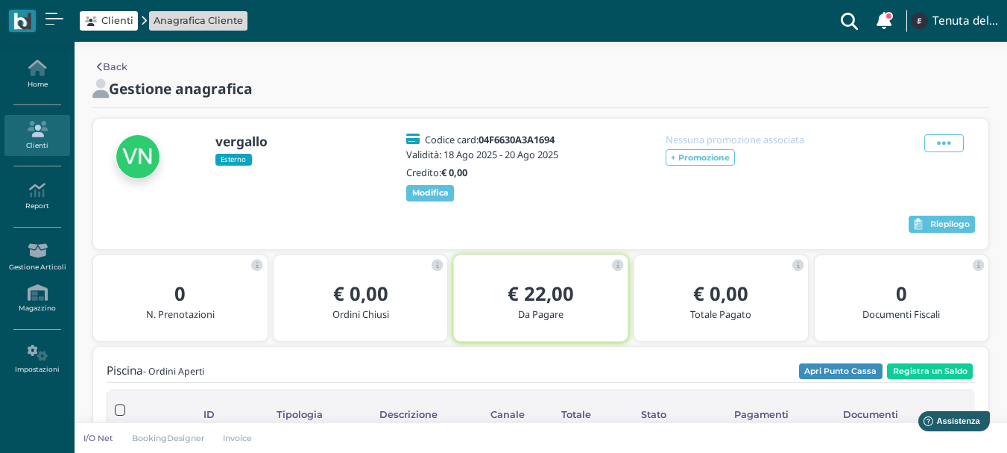
click at [39, 136] on icon at bounding box center [36, 129] width 65 height 16
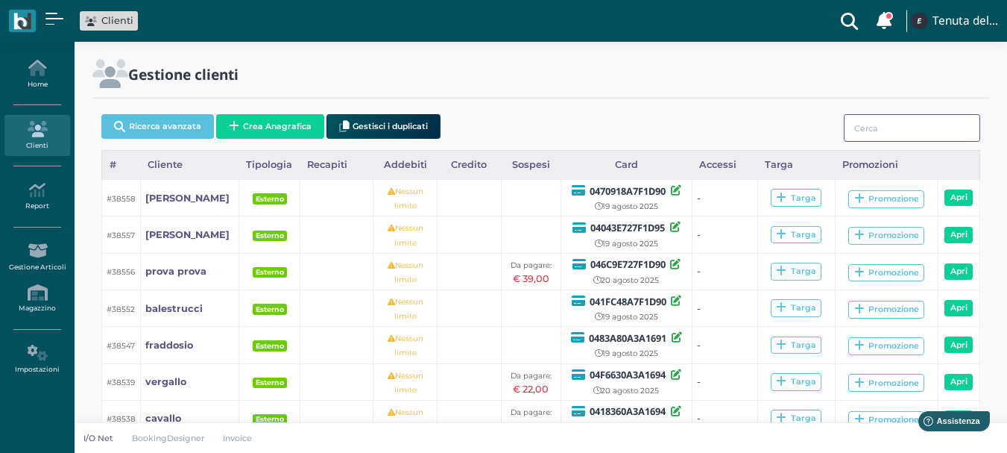
click at [898, 132] on input "search" at bounding box center [912, 128] width 136 height 28
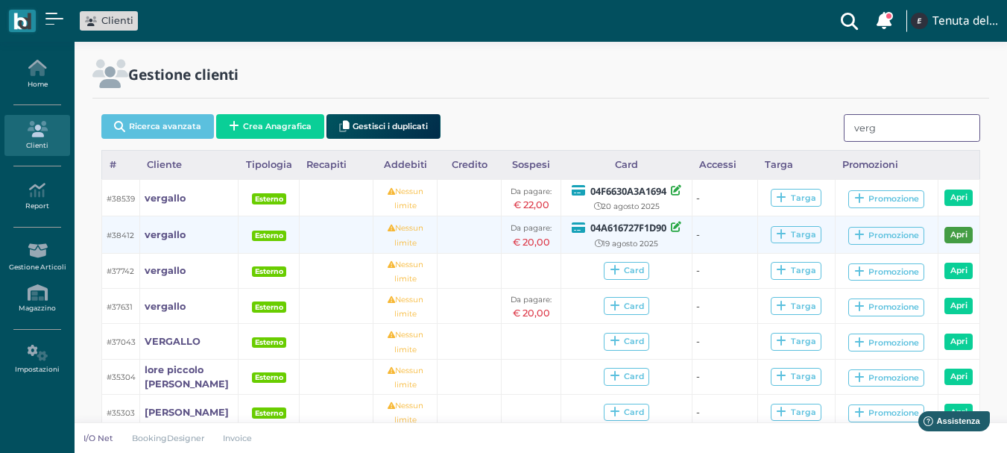
type input "verg"
click at [953, 232] on link "Apri" at bounding box center [959, 235] width 28 height 16
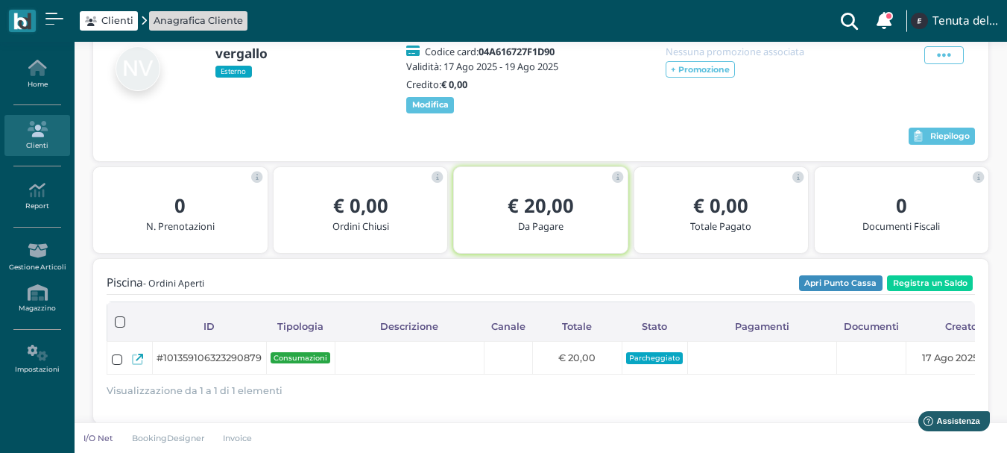
scroll to position [227, 0]
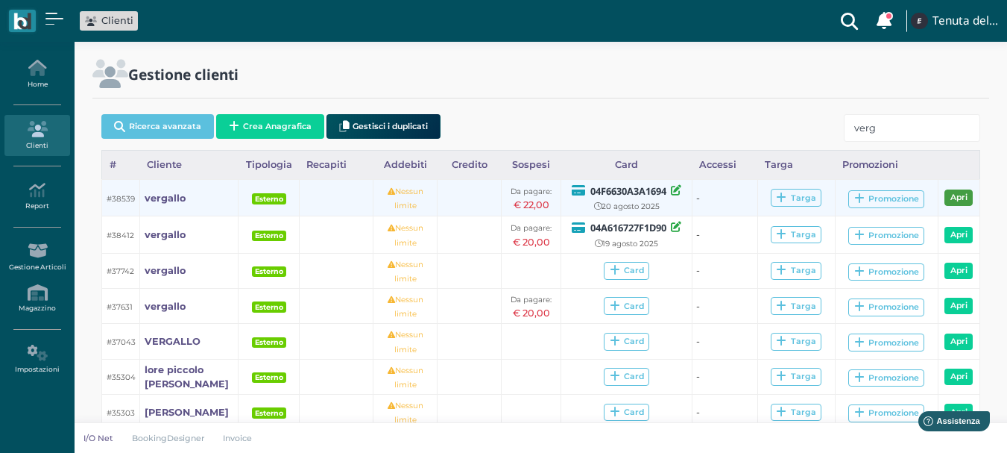
type input "verg"
click at [959, 200] on link "Apri" at bounding box center [959, 197] width 28 height 16
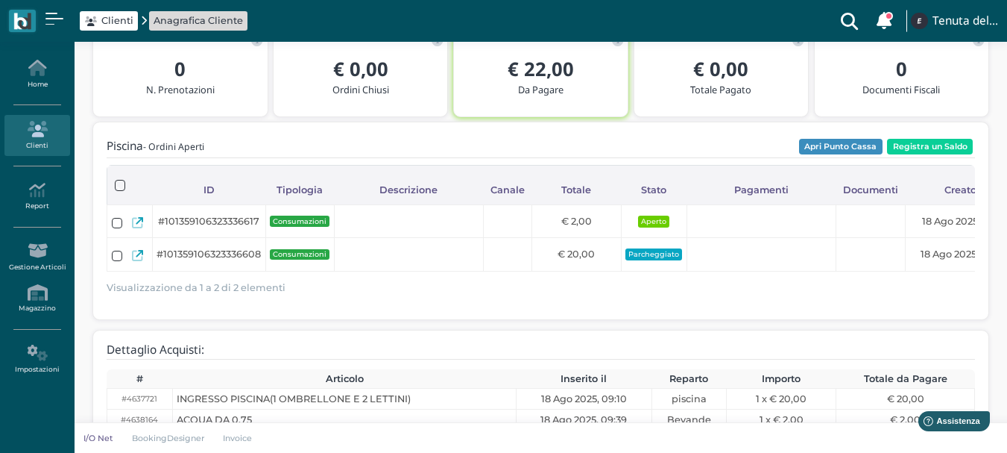
scroll to position [282, 0]
